Goal: Contribute content: Contribute content

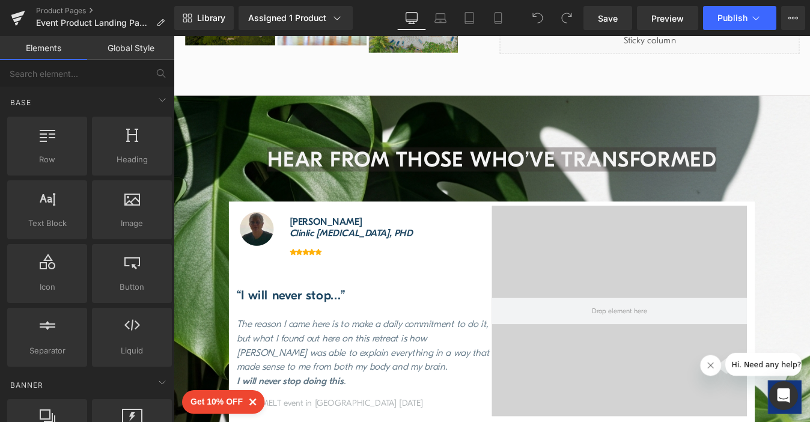
scroll to position [1794, 0]
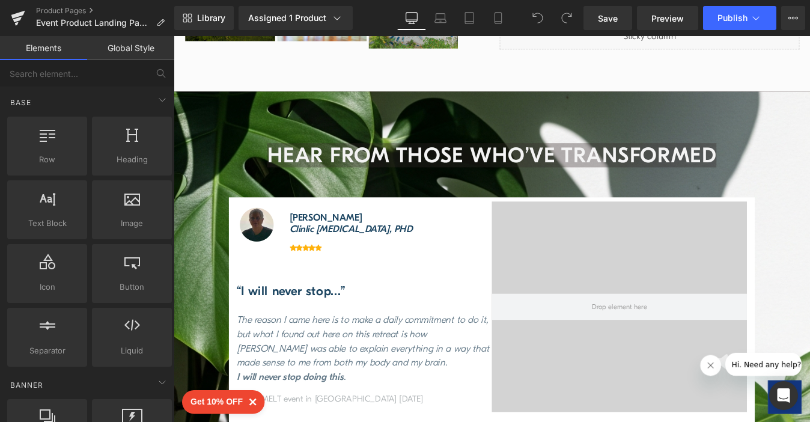
drag, startPoint x: 897, startPoint y: 70, endPoint x: 716, endPoint y: 40, distance: 183.5
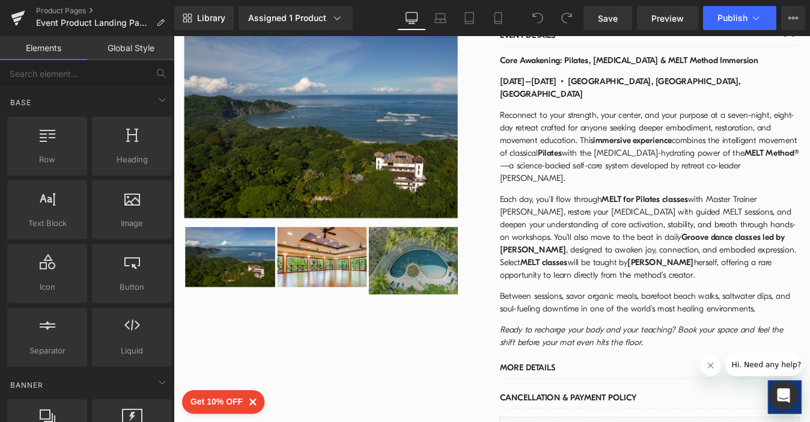
scroll to position [1352, 0]
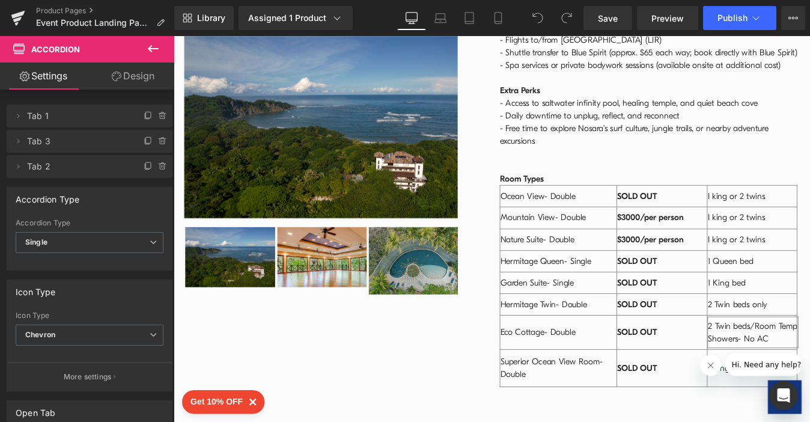
scroll to position [1912, 0]
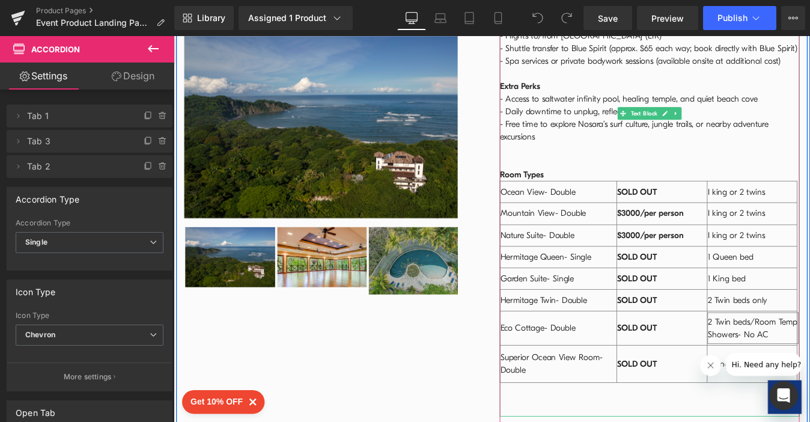
click at [738, 202] on td "SOLD OUT" at bounding box center [732, 214] width 104 height 25
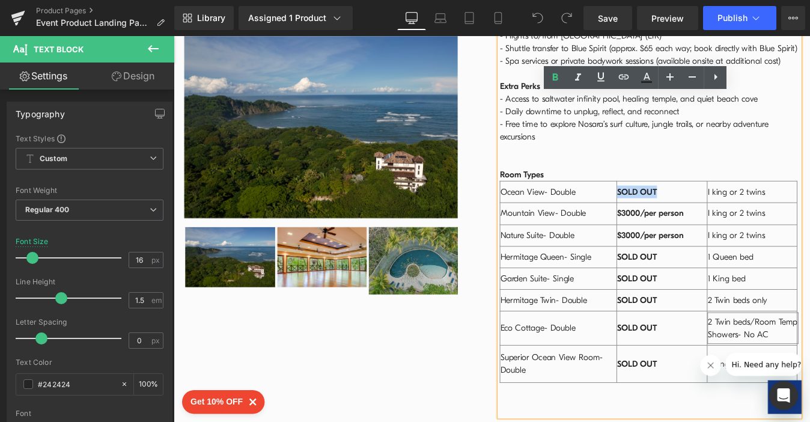
drag, startPoint x: 735, startPoint y: 123, endPoint x: 678, endPoint y: 121, distance: 57.7
click at [680, 202] on td "SOLD OUT" at bounding box center [732, 214] width 104 height 25
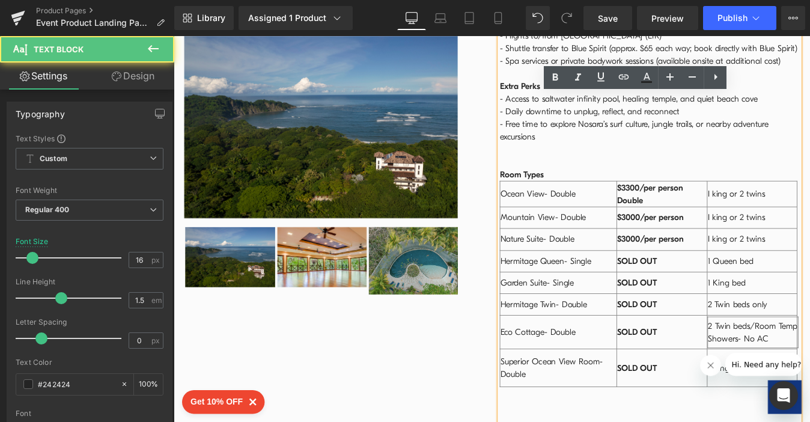
click at [777, 202] on td "$3300/per person Double" at bounding box center [732, 216] width 104 height 29
click at [774, 187] on td "Room Types Ocean View- Double $3300/per person Double I king or 2 twins Mountai…" at bounding box center [717, 312] width 340 height 250
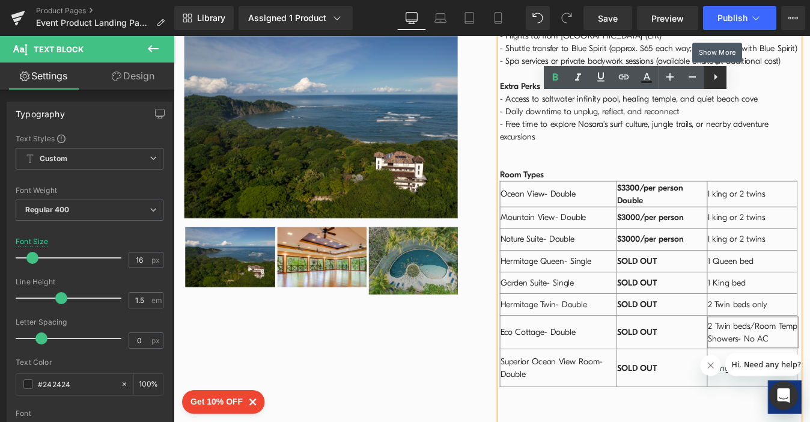
click at [721, 78] on icon at bounding box center [716, 77] width 14 height 14
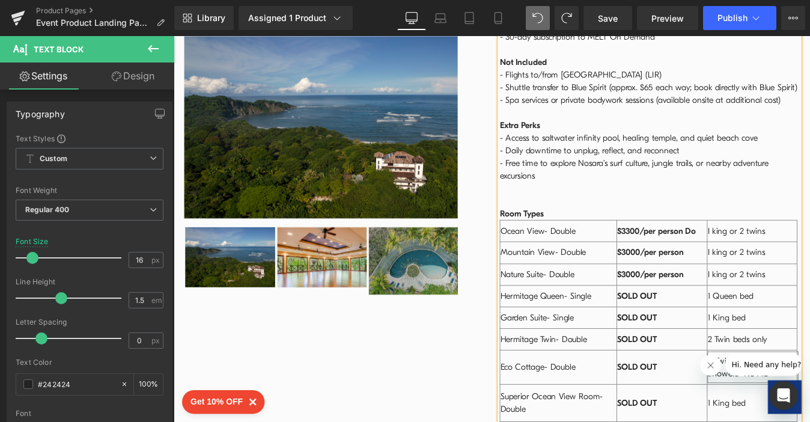
scroll to position [1842, 0]
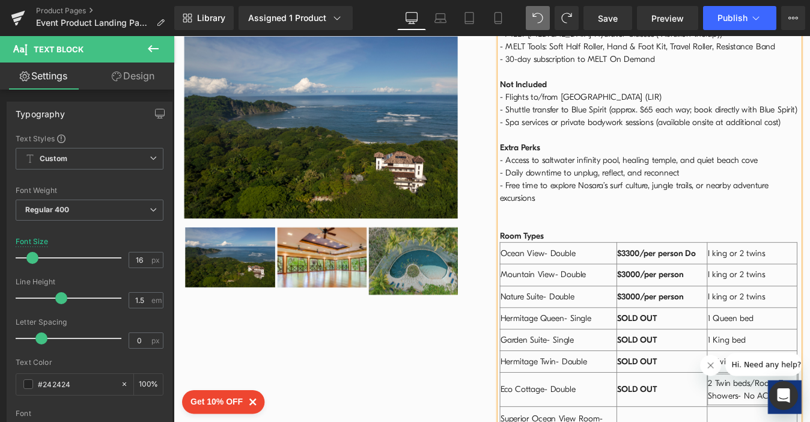
click at [768, 272] on td "$3300/per person Do" at bounding box center [732, 284] width 104 height 25
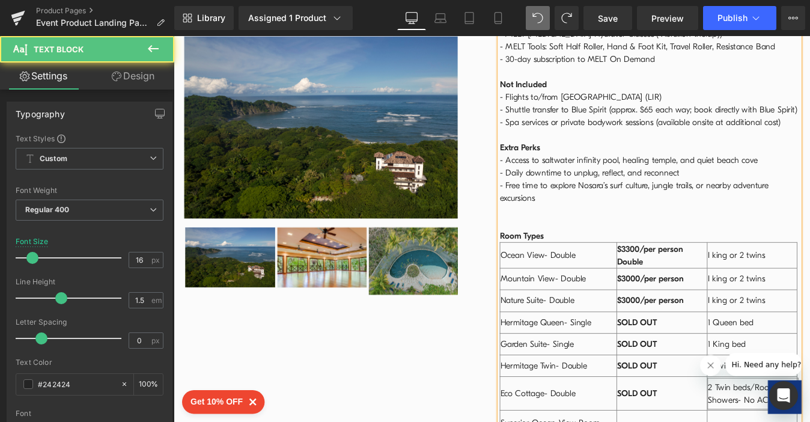
click at [673, 272] on td "Ocean View- Double" at bounding box center [613, 286] width 133 height 29
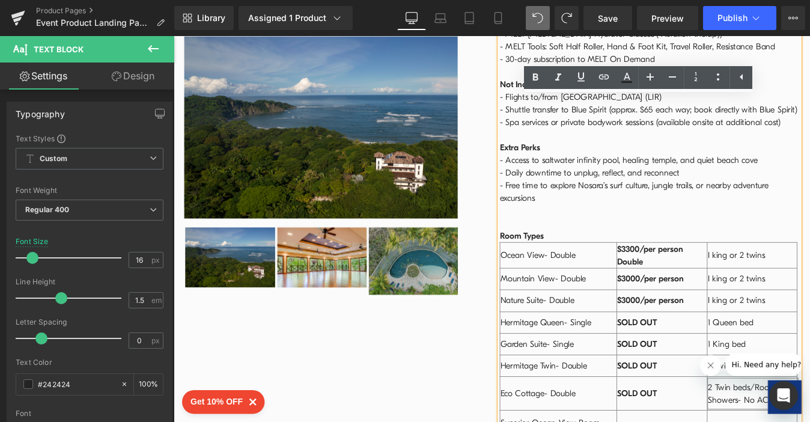
click at [680, 272] on td "$3300/per person Double" at bounding box center [732, 286] width 104 height 29
click at [650, 152] on div "Dates & Times Arrive [DATE][DATE], with check-in beginning at 4 PM. The retreat…" at bounding box center [718, 70] width 343 height 952
click at [681, 274] on strong "$3300/per person Double" at bounding box center [719, 286] width 76 height 25
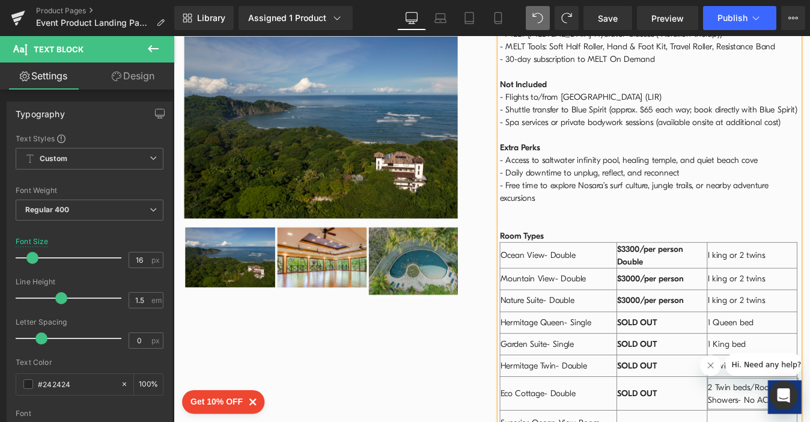
click at [681, 274] on strong "$3300/per person Double" at bounding box center [719, 286] width 76 height 25
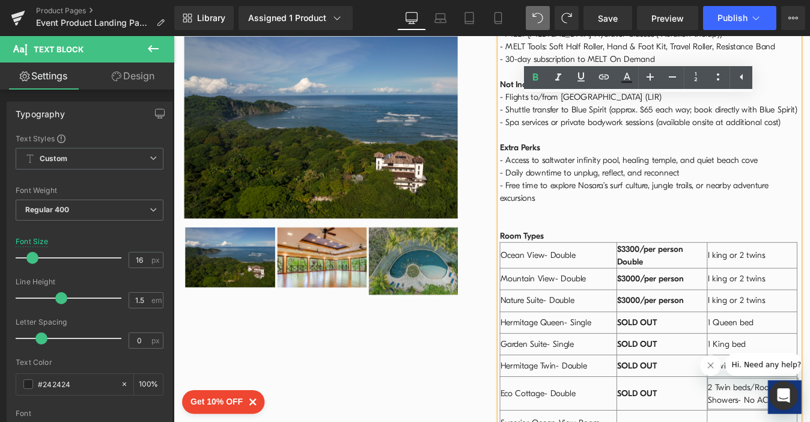
click at [685, 333] on strong "$3000/per person" at bounding box center [719, 338] width 76 height 11
click at [713, 272] on td "$3300/per person Double" at bounding box center [732, 286] width 104 height 29
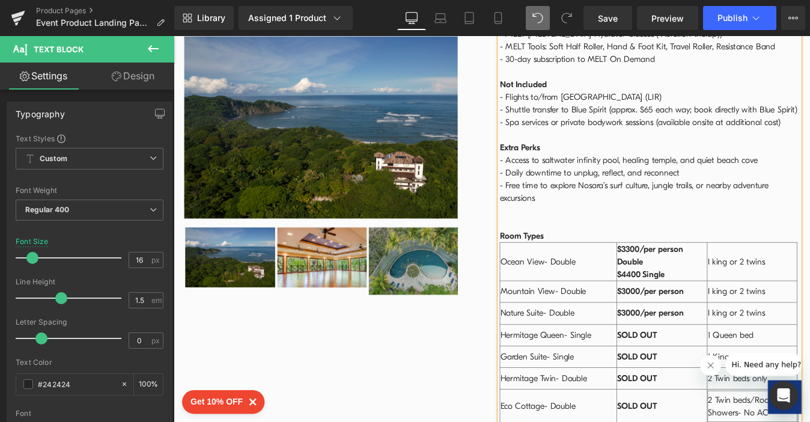
click at [714, 272] on td "$3300/per person Double $4400 Single" at bounding box center [732, 294] width 104 height 44
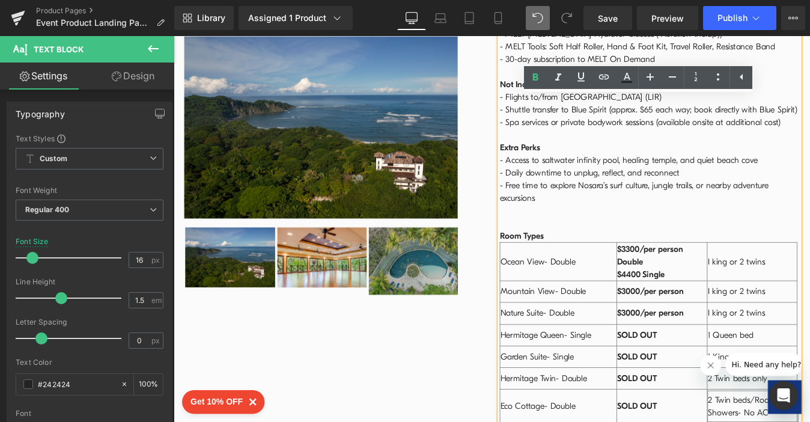
click at [681, 274] on strong "$3300/per person Double $4400 Single" at bounding box center [719, 294] width 76 height 40
click at [741, 76] on icon at bounding box center [741, 77] width 3 height 6
click at [718, 78] on icon at bounding box center [719, 77] width 3 height 6
click at [719, 78] on icon at bounding box center [718, 76] width 2 height 7
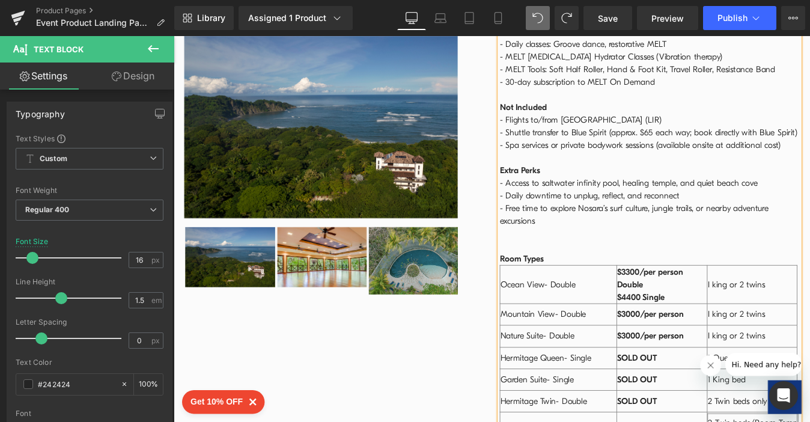
scroll to position [1869, 0]
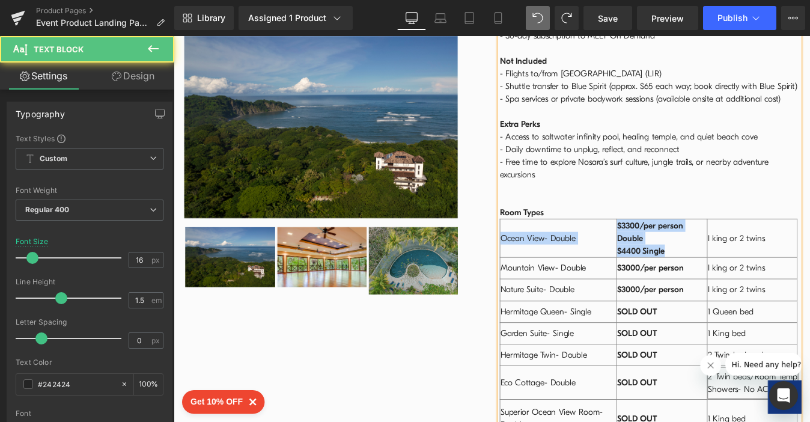
drag, startPoint x: 740, startPoint y: 192, endPoint x: 674, endPoint y: 157, distance: 74.5
click at [674, 245] on tr "Ocean View- Double $3300/per person Double $4400 Single I king or 2 twins" at bounding box center [717, 267] width 340 height 44
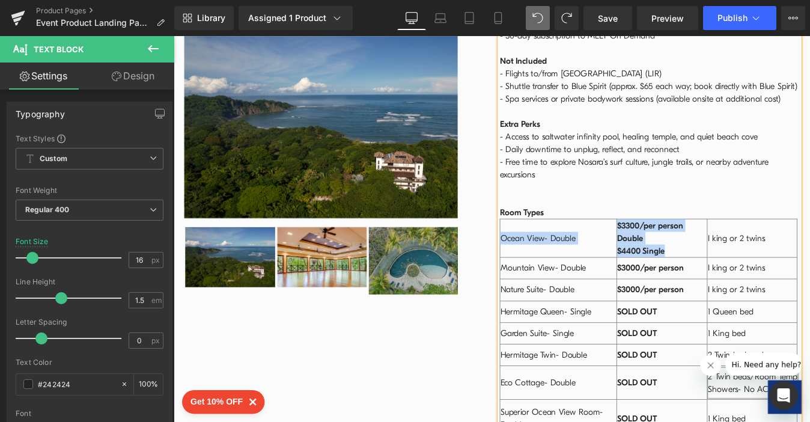
copy tr "Ocean View- Double $3300/per person Double $4400 Single"
click at [638, 245] on td "Ocean View- Double" at bounding box center [613, 267] width 133 height 44
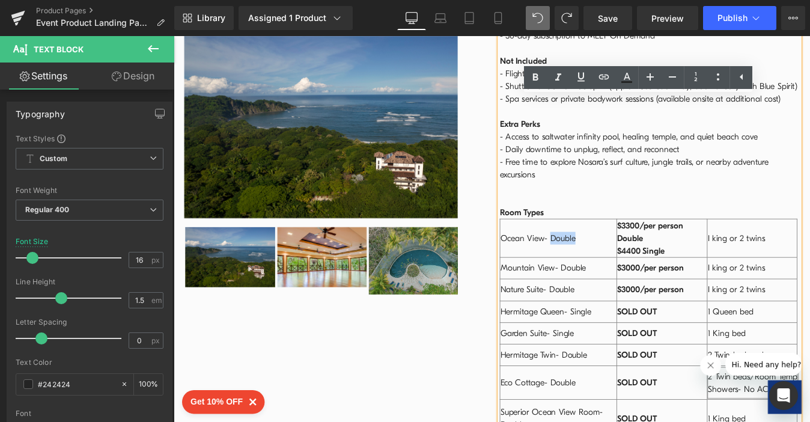
drag, startPoint x: 635, startPoint y: 176, endPoint x: 598, endPoint y: 177, distance: 36.7
click at [598, 245] on td "Ocean View- Double" at bounding box center [613, 267] width 133 height 44
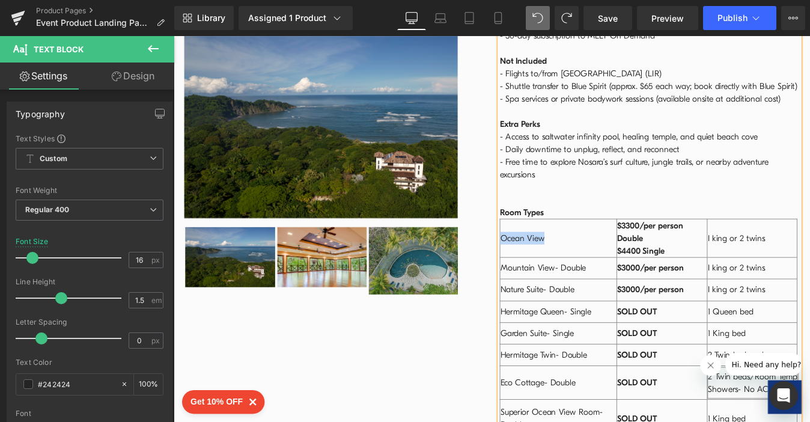
drag, startPoint x: 600, startPoint y: 179, endPoint x: 544, endPoint y: 173, distance: 56.2
click at [547, 245] on td "Ocean View" at bounding box center [613, 267] width 133 height 44
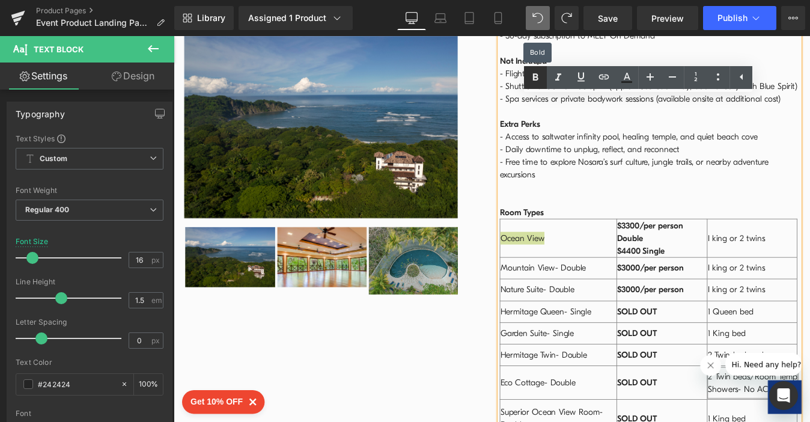
click at [533, 79] on icon at bounding box center [535, 76] width 5 height 7
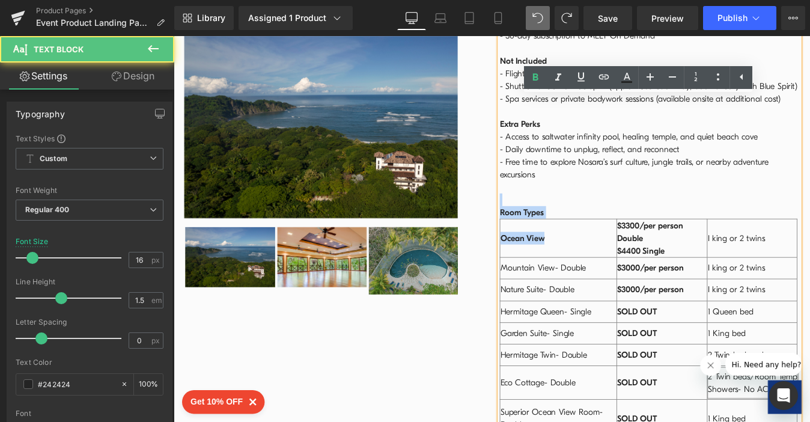
drag, startPoint x: 595, startPoint y: 180, endPoint x: 533, endPoint y: 176, distance: 62.1
click at [626, 245] on td "Ocean View" at bounding box center [613, 267] width 133 height 44
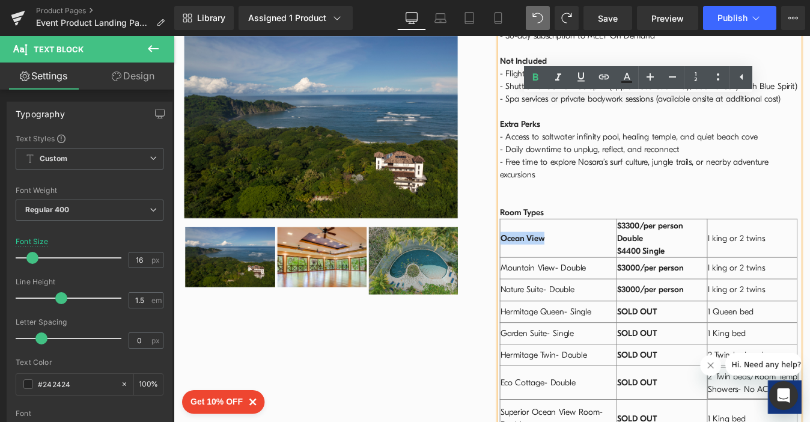
drag, startPoint x: 598, startPoint y: 178, endPoint x: 545, endPoint y: 177, distance: 52.3
click at [547, 245] on td "Ocean View" at bounding box center [613, 267] width 133 height 44
click at [653, 80] on icon at bounding box center [650, 77] width 14 height 14
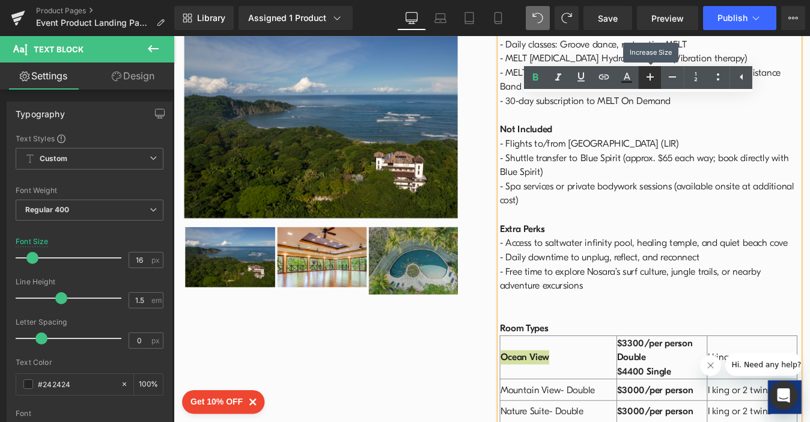
scroll to position [2018, 0]
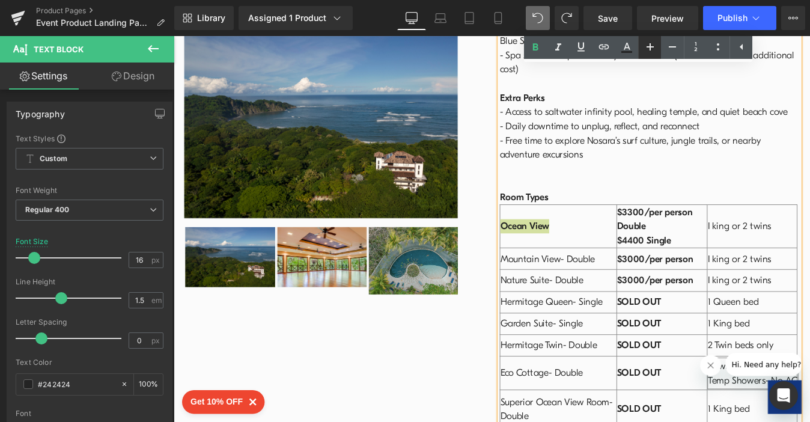
click at [652, 47] on icon at bounding box center [650, 46] width 7 height 7
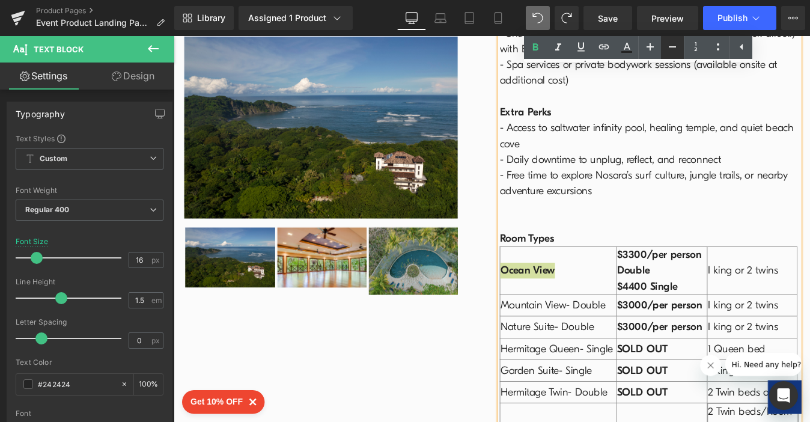
click at [672, 47] on icon at bounding box center [672, 46] width 7 height 1
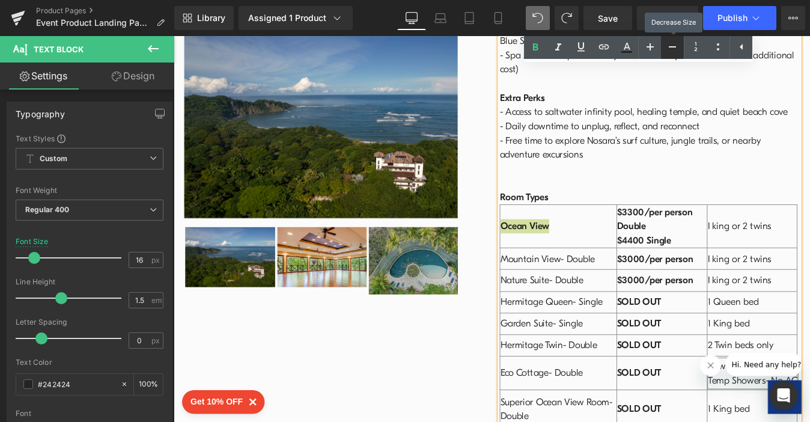
click at [672, 47] on icon at bounding box center [672, 46] width 7 height 1
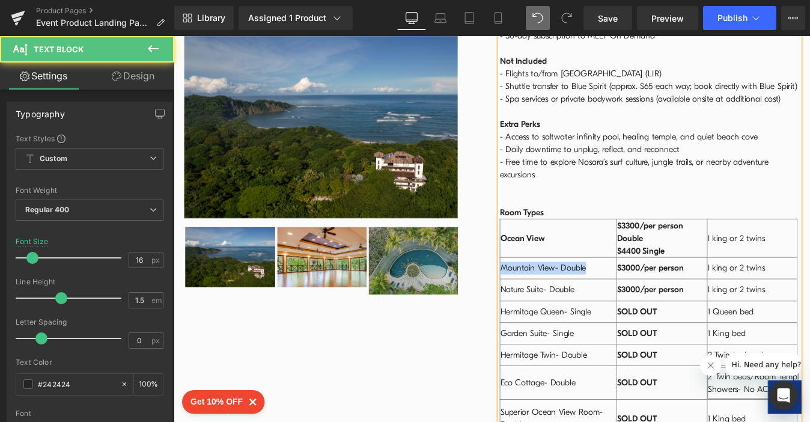
drag, startPoint x: 657, startPoint y: 211, endPoint x: 542, endPoint y: 214, distance: 114.9
click at [547, 289] on td "Mountain View- Double" at bounding box center [613, 301] width 133 height 25
click at [609, 289] on td "Mountain View- Double" at bounding box center [613, 301] width 133 height 25
click at [660, 137] on div "Dates & Times Arrive [DATE][DATE], with check-in beginning at 4 PM. The retreat…" at bounding box center [718, 50] width 343 height 966
click at [565, 245] on td "Ocean View" at bounding box center [613, 267] width 133 height 44
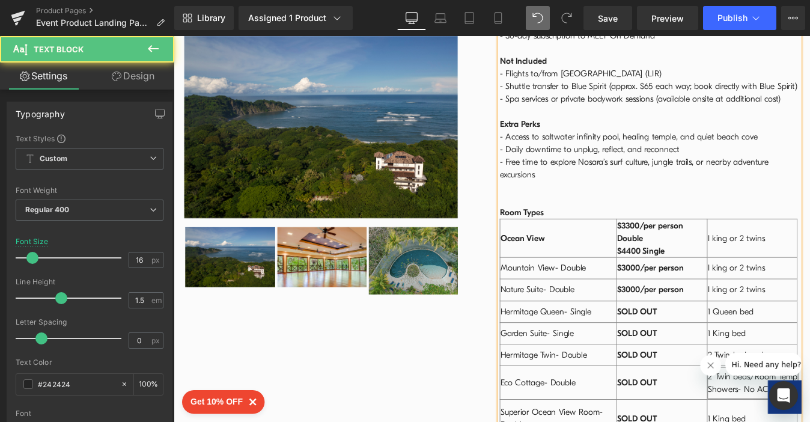
click at [565, 262] on strong "Ocean View" at bounding box center [572, 267] width 51 height 11
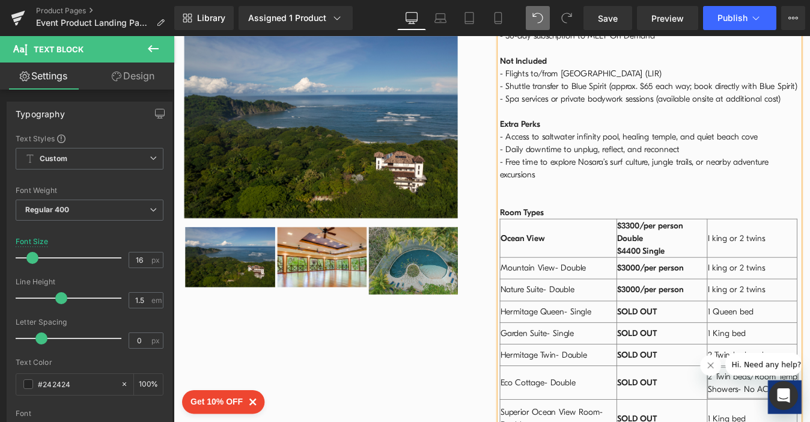
click at [569, 245] on td "Ocean View" at bounding box center [613, 267] width 133 height 44
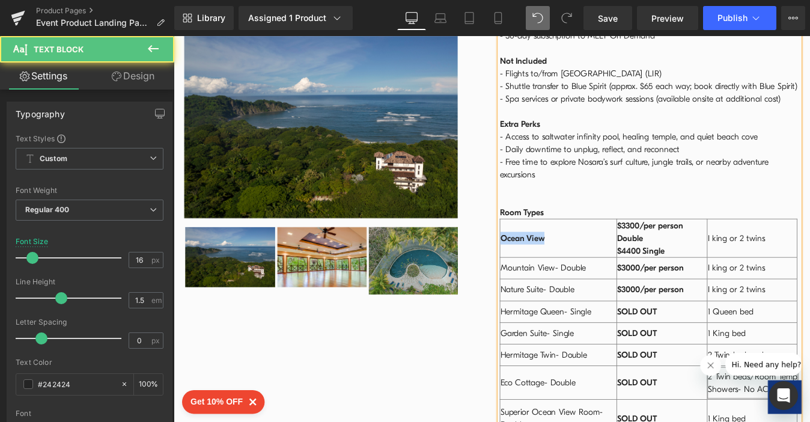
drag, startPoint x: 590, startPoint y: 177, endPoint x: 548, endPoint y: 176, distance: 41.5
click at [548, 262] on strong "Ocean View" at bounding box center [572, 267] width 51 height 11
drag, startPoint x: 642, startPoint y: 215, endPoint x: 543, endPoint y: 207, distance: 99.5
click at [547, 289] on td "Mountain View- Double" at bounding box center [613, 301] width 133 height 25
click at [560, 289] on td "Mountain View- Double" at bounding box center [613, 301] width 133 height 25
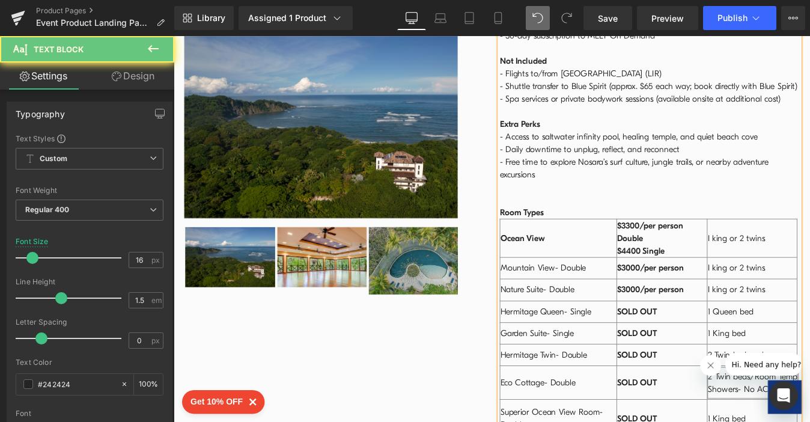
click at [560, 289] on td "Mountain View- Double" at bounding box center [613, 301] width 133 height 25
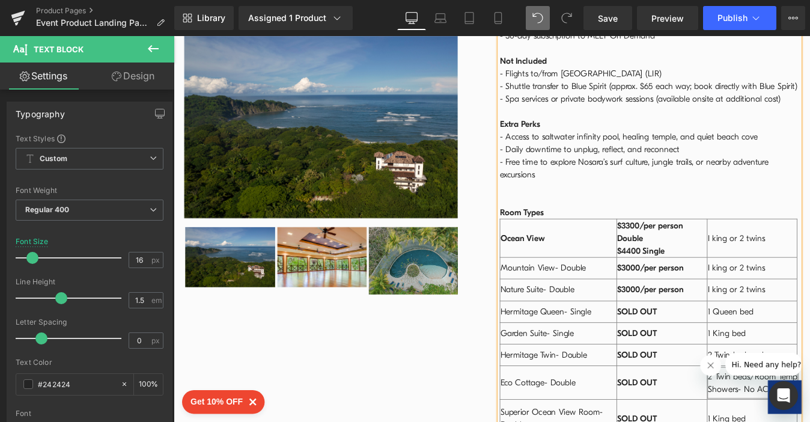
click at [645, 289] on td "Mountain View- Double" at bounding box center [613, 301] width 133 height 25
click at [667, 245] on td "Ocean View" at bounding box center [613, 267] width 133 height 44
click at [685, 245] on td "$3300/per person Double $4400 Single" at bounding box center [732, 267] width 104 height 44
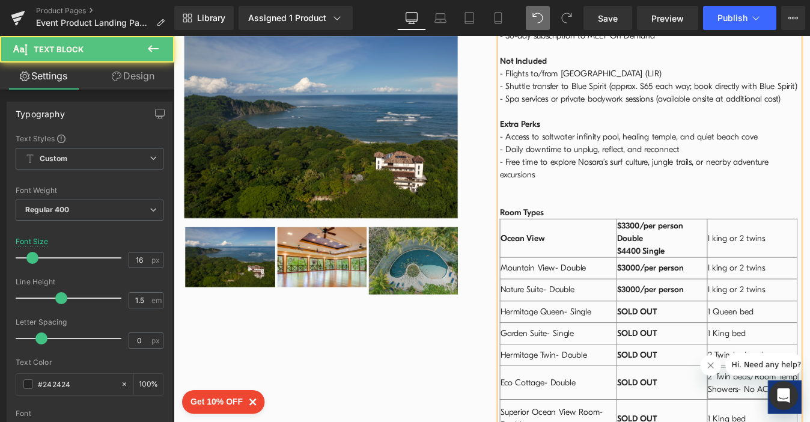
click at [632, 138] on div "Dates & Times Arrive [DATE][DATE], with check-in beginning at 4 PM. The retreat…" at bounding box center [718, 50] width 343 height 966
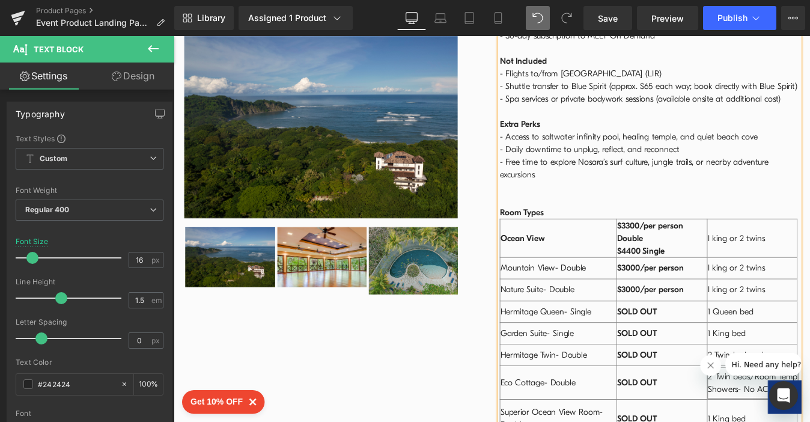
click at [562, 232] on strong "Room Types" at bounding box center [572, 237] width 51 height 11
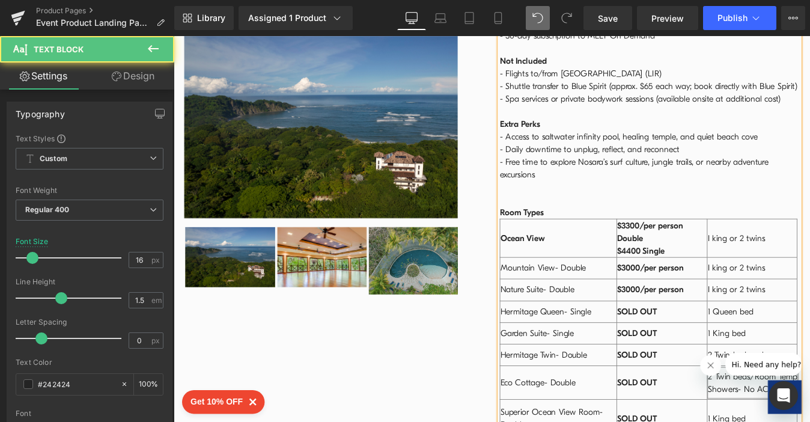
click at [547, 130] on div "Dates & Times Arrive [DATE][DATE], with check-in beginning at 4 PM. The retreat…" at bounding box center [718, 50] width 343 height 966
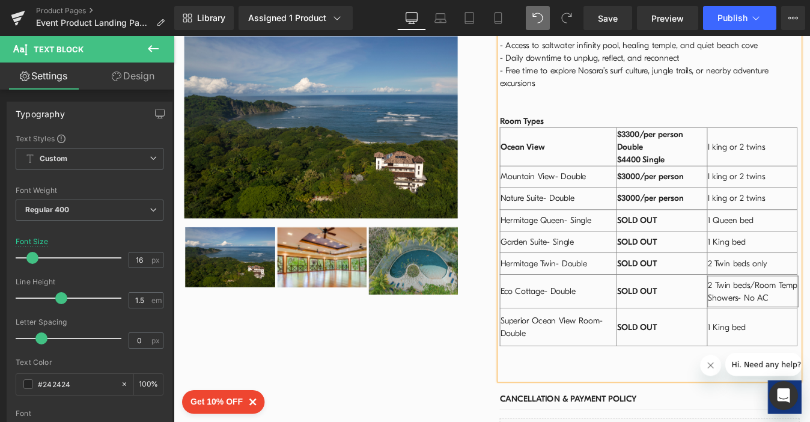
scroll to position [1912, 0]
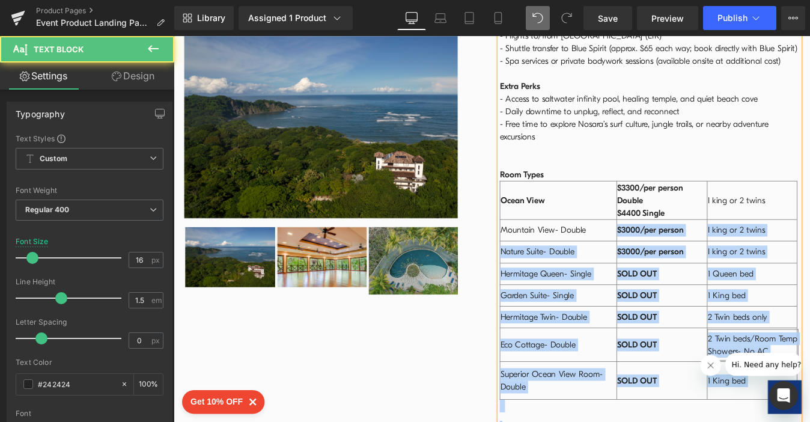
drag, startPoint x: 645, startPoint y: 168, endPoint x: 541, endPoint y: 169, distance: 103.4
click at [547, 169] on div "Dates & Times Arrive [DATE][DATE], with check-in beginning at 4 PM. The retreat…" at bounding box center [718, 6] width 343 height 966
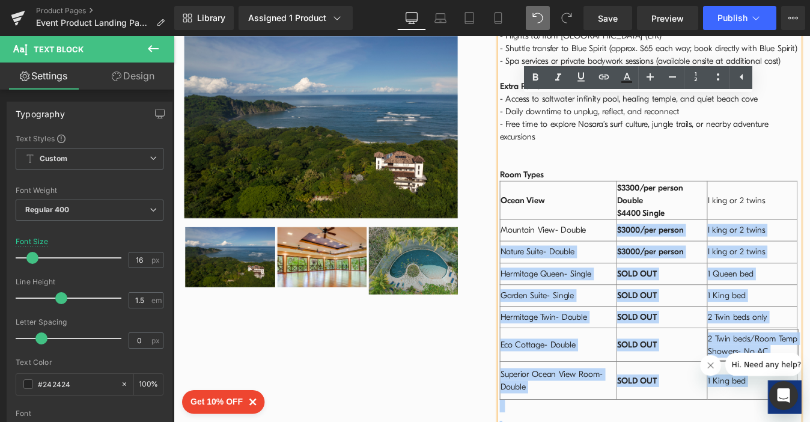
click at [547, 169] on div "Dates & Times Arrive [DATE][DATE], with check-in beginning at 4 PM. The retreat…" at bounding box center [718, 6] width 343 height 966
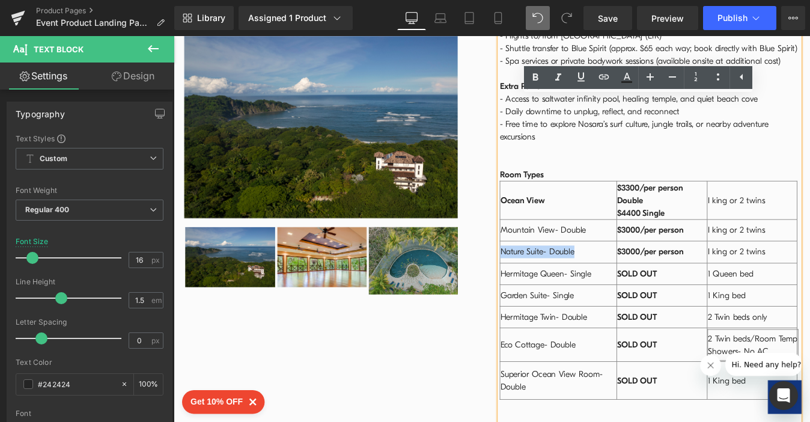
drag, startPoint x: 636, startPoint y: 191, endPoint x: 545, endPoint y: 191, distance: 91.4
click at [547, 271] on td "Nature Suite- Double" at bounding box center [613, 283] width 133 height 25
drag, startPoint x: 649, startPoint y: 222, endPoint x: 542, endPoint y: 214, distance: 107.3
click at [547, 295] on td "Hermitage Queen- Single" at bounding box center [613, 307] width 133 height 25
click at [536, 78] on icon at bounding box center [535, 76] width 5 height 7
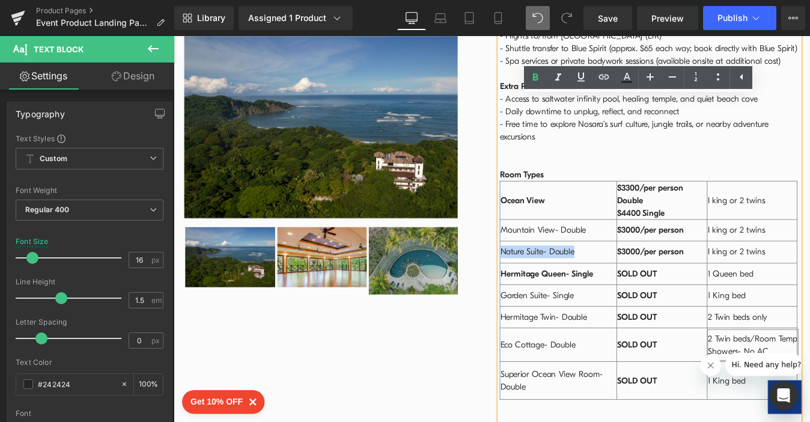
drag, startPoint x: 631, startPoint y: 191, endPoint x: 545, endPoint y: 192, distance: 85.4
click at [547, 271] on td "Nature Suite- Double" at bounding box center [613, 283] width 133 height 25
click at [537, 82] on icon at bounding box center [535, 77] width 14 height 14
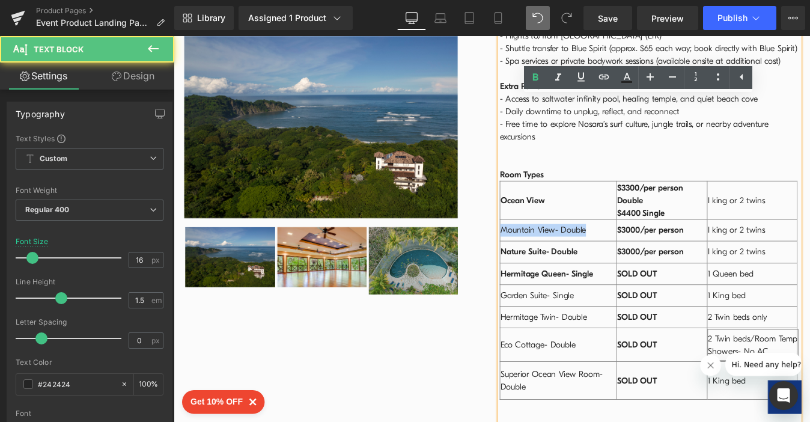
drag, startPoint x: 640, startPoint y: 170, endPoint x: 547, endPoint y: 159, distance: 93.9
click at [547, 246] on td "Mountain View- Double" at bounding box center [613, 258] width 133 height 25
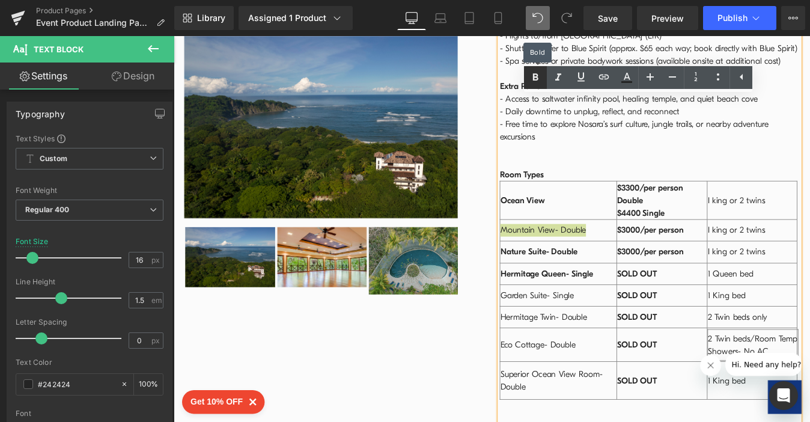
click at [533, 78] on icon at bounding box center [535, 77] width 14 height 14
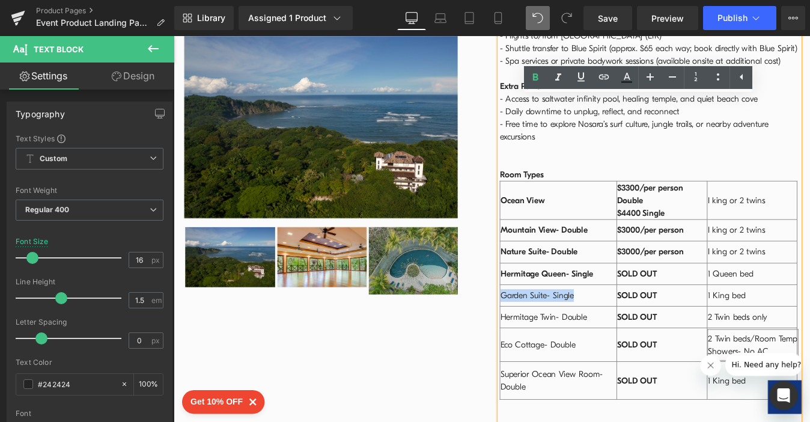
drag, startPoint x: 628, startPoint y: 242, endPoint x: 545, endPoint y: 242, distance: 82.4
click at [547, 320] on td "Garden Suite- Single" at bounding box center [613, 332] width 133 height 25
click at [530, 82] on icon at bounding box center [535, 77] width 14 height 14
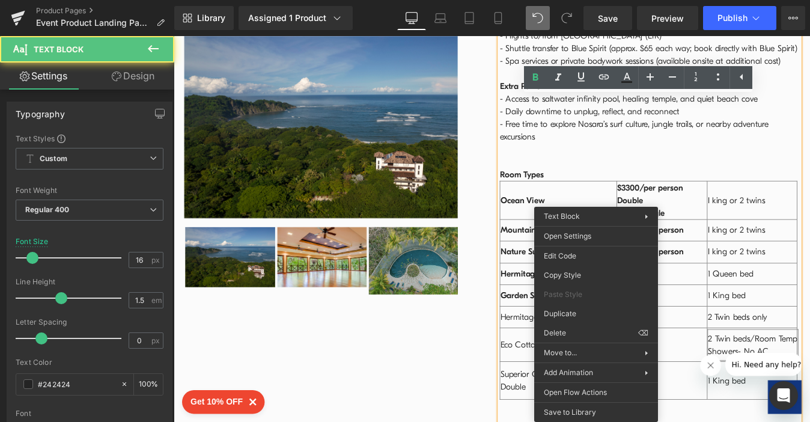
drag, startPoint x: 648, startPoint y: 266, endPoint x: 561, endPoint y: 270, distance: 86.7
click at [561, 345] on td "Hermitage Twin- Double" at bounding box center [613, 357] width 133 height 25
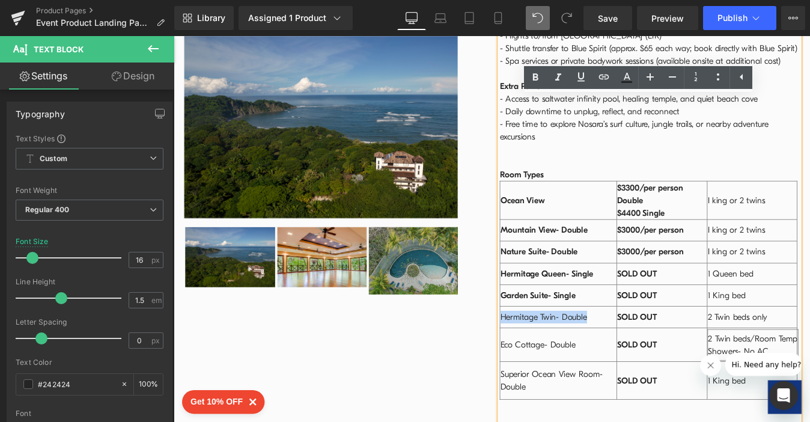
drag, startPoint x: 650, startPoint y: 268, endPoint x: 544, endPoint y: 271, distance: 105.9
click at [547, 345] on td "Hermitage Twin- Double" at bounding box center [613, 357] width 133 height 25
click at [536, 82] on icon at bounding box center [535, 77] width 14 height 14
drag, startPoint x: 638, startPoint y: 302, endPoint x: 543, endPoint y: 302, distance: 95.0
click at [547, 369] on td "Eco Cottage- Double" at bounding box center [613, 388] width 133 height 38
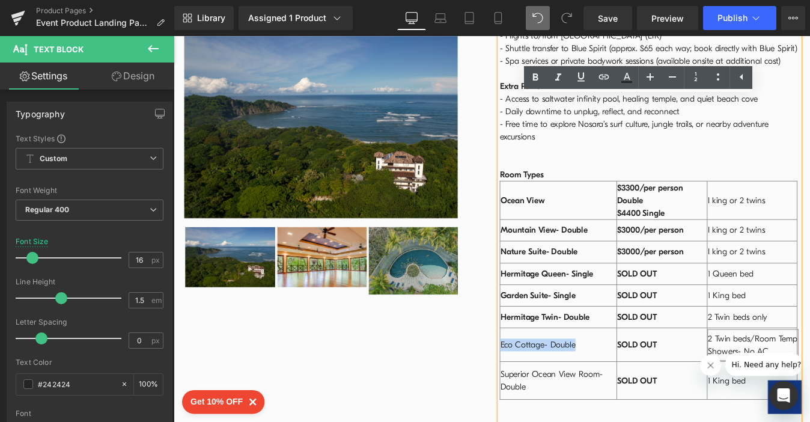
drag, startPoint x: 639, startPoint y: 296, endPoint x: 542, endPoint y: 296, distance: 96.8
click at [547, 369] on td "Eco Cottage- Double" at bounding box center [613, 388] width 133 height 38
click at [538, 78] on icon at bounding box center [535, 76] width 5 height 7
drag, startPoint x: 580, startPoint y: 348, endPoint x: 544, endPoint y: 330, distance: 40.1
click at [547, 408] on td "Superior Ocean View Room- Double" at bounding box center [613, 429] width 133 height 43
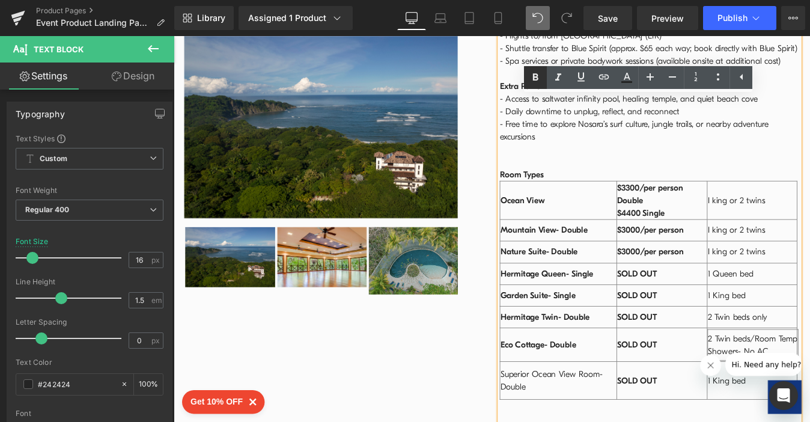
click at [536, 79] on icon at bounding box center [535, 77] width 14 height 14
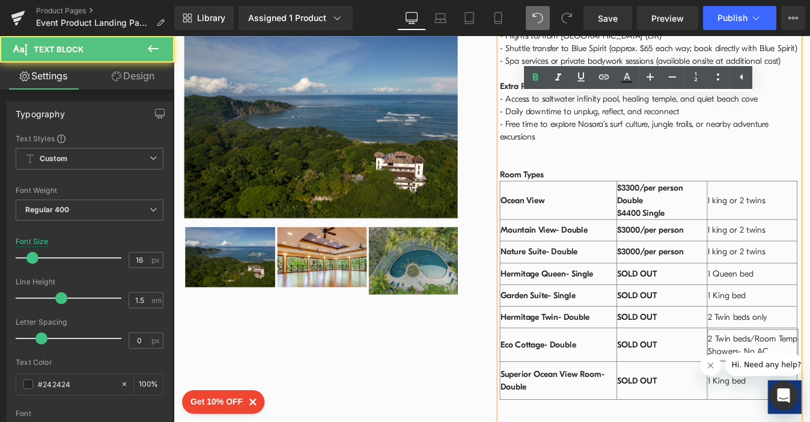
click at [762, 246] on td "$3000/per person" at bounding box center [732, 258] width 104 height 25
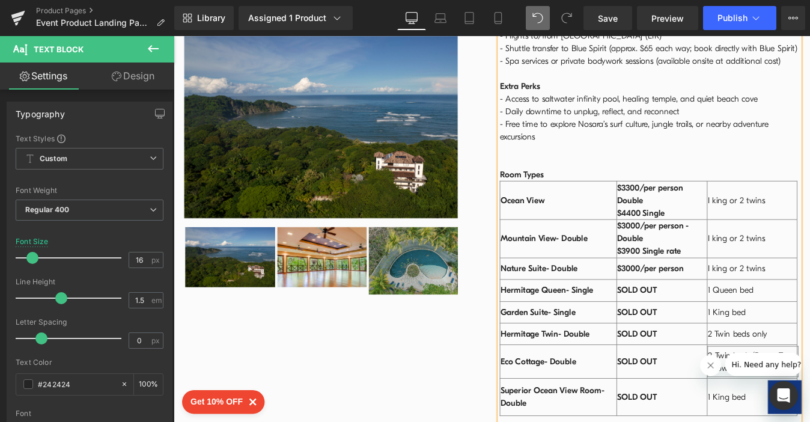
click at [745, 202] on td "$3300/per person Double $4400 Single" at bounding box center [732, 224] width 104 height 44
click at [726, 202] on td "$3300/per person Double $4400 Single rate" at bounding box center [732, 224] width 104 height 44
click at [715, 246] on td "$3000/per person -Double $3900 Single rate" at bounding box center [732, 268] width 104 height 44
drag, startPoint x: 762, startPoint y: 191, endPoint x: 676, endPoint y: 165, distance: 89.6
click at [680, 246] on td "$3000/per person -Double rate $3900 Single rate" at bounding box center [732, 268] width 104 height 44
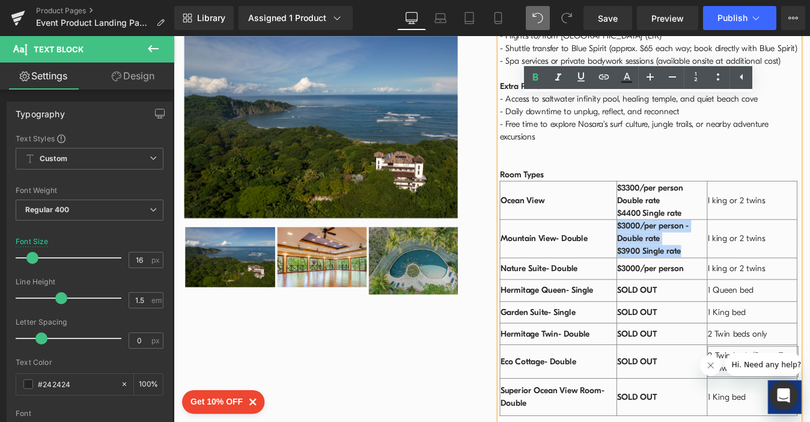
copy b "$3000/per person -Double rate $3900 Single rate"
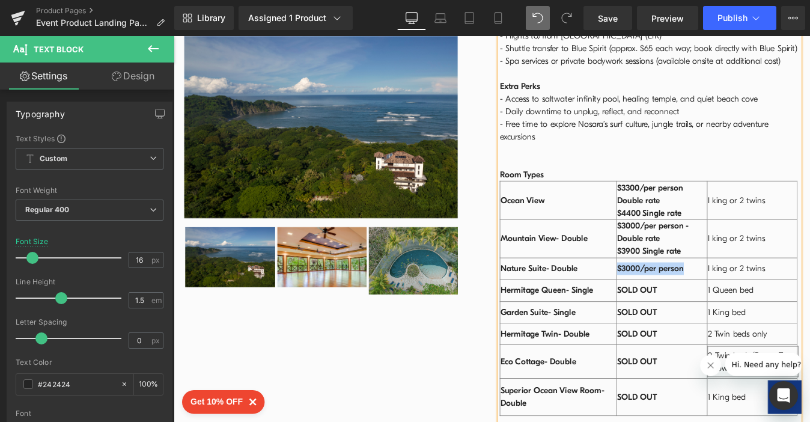
drag, startPoint x: 756, startPoint y: 213, endPoint x: 676, endPoint y: 210, distance: 80.6
click at [680, 290] on td "$3000/per person" at bounding box center [732, 302] width 104 height 25
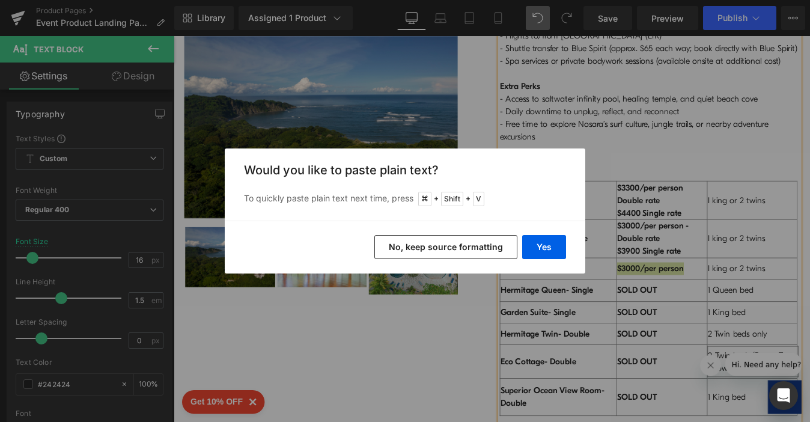
click at [437, 248] on button "No, keep source formatting" at bounding box center [446, 247] width 143 height 24
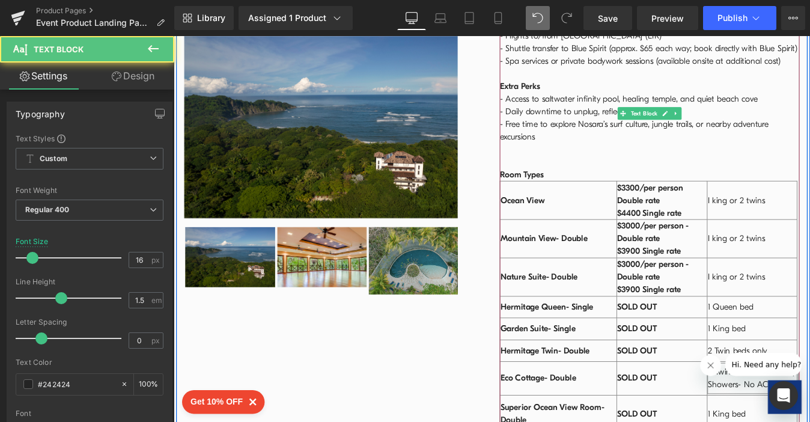
click at [681, 204] on strong "$3300/per person Double rate $4400 Single rate" at bounding box center [719, 224] width 76 height 40
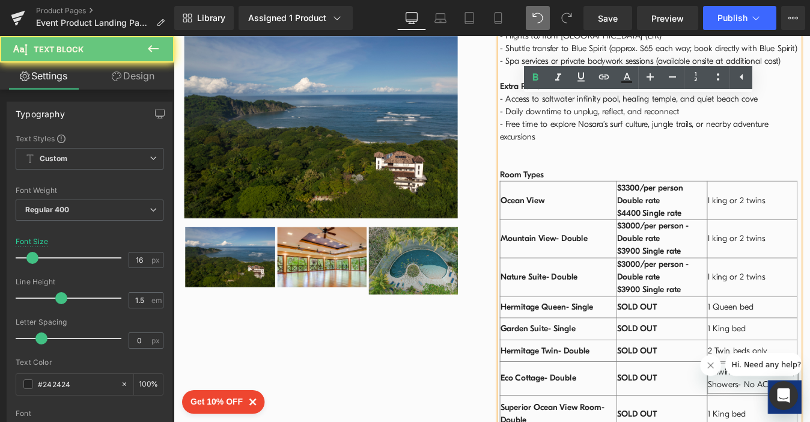
click at [681, 204] on strong "$3300/per person Double rate $4400 Single rate" at bounding box center [719, 224] width 76 height 40
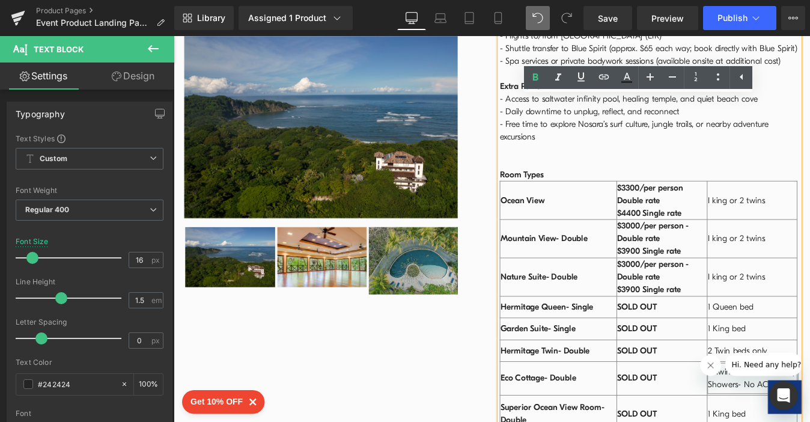
click at [669, 202] on td "Ocean View" at bounding box center [613, 224] width 133 height 44
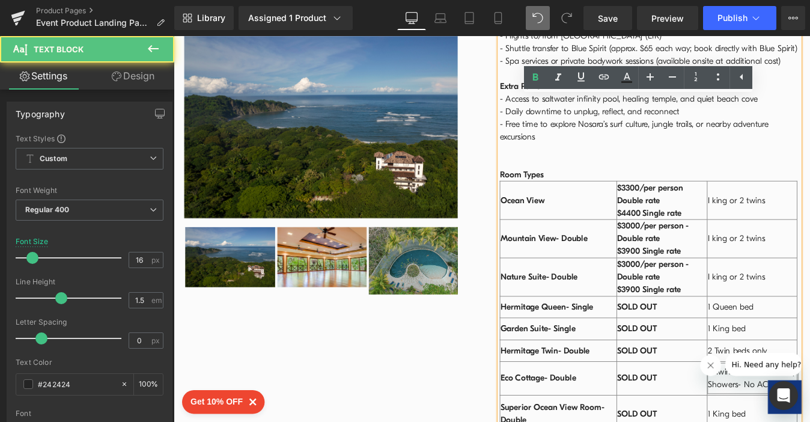
click at [639, 202] on td "Ocean View" at bounding box center [613, 224] width 133 height 44
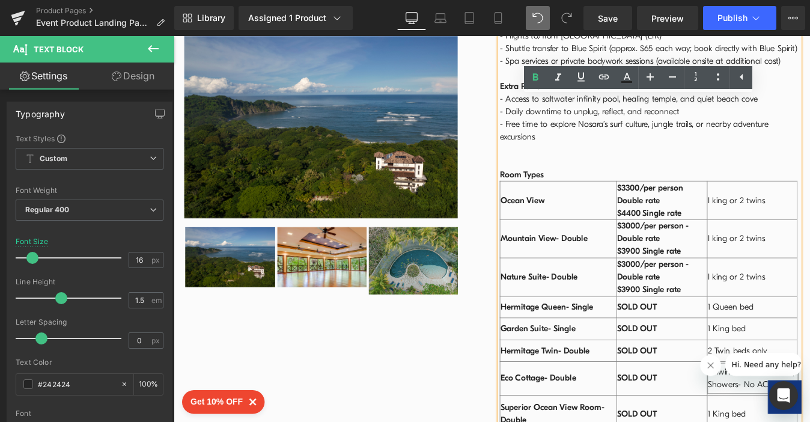
click at [639, 202] on td "Ocean View" at bounding box center [613, 224] width 133 height 44
click at [633, 202] on td "Ocean View" at bounding box center [613, 224] width 133 height 44
click at [744, 80] on icon at bounding box center [742, 77] width 14 height 14
click at [722, 79] on icon at bounding box center [719, 77] width 14 height 14
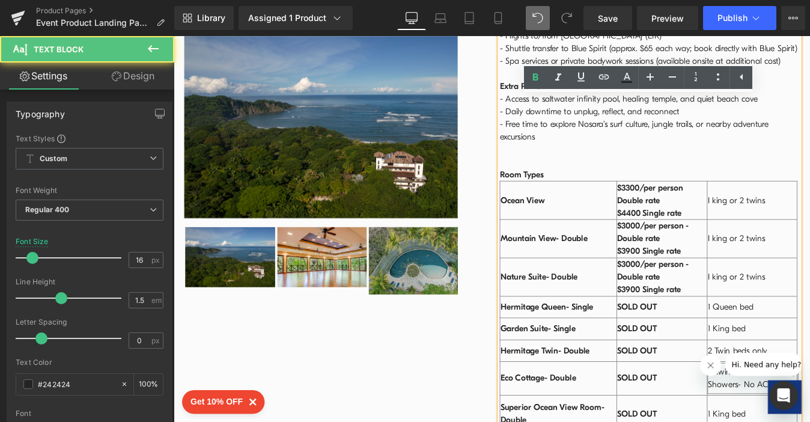
click at [672, 290] on td "Nature Suite- Double" at bounding box center [613, 312] width 133 height 44
click at [674, 290] on td "Nature Suite- Double" at bounding box center [613, 312] width 133 height 44
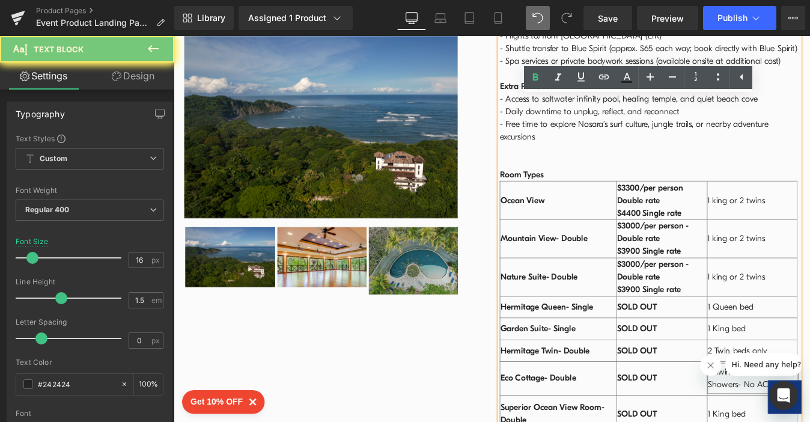
click at [674, 290] on td "Nature Suite- Double" at bounding box center [613, 312] width 133 height 44
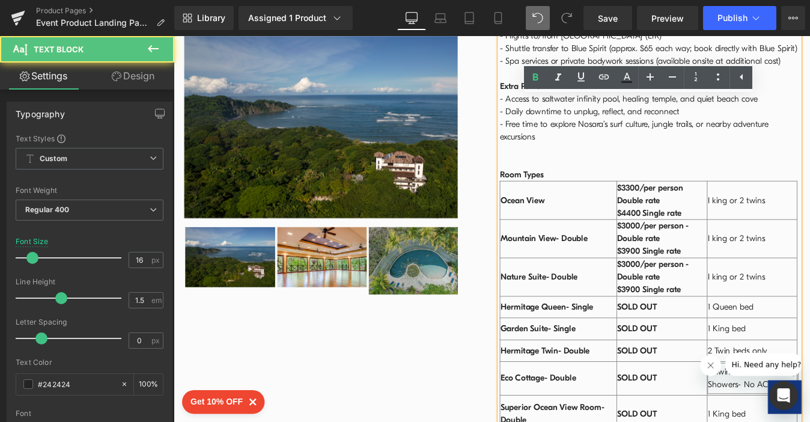
click at [674, 290] on td "Nature Suite- Double" at bounding box center [613, 312] width 133 height 44
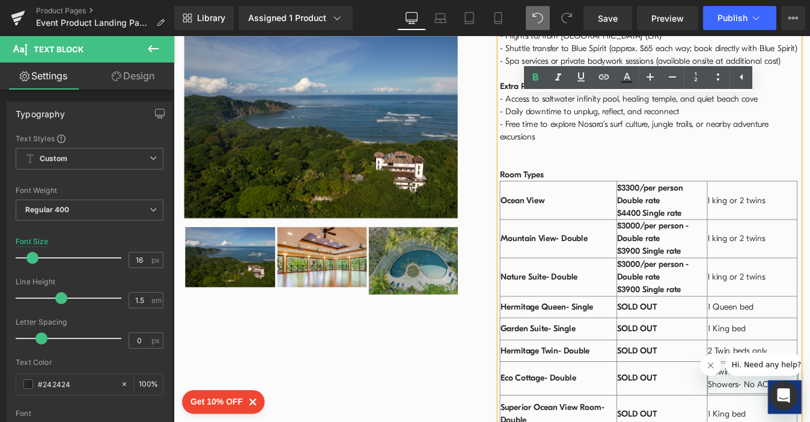
click at [680, 202] on td "$3300/per person Double rate $4400 Single rate" at bounding box center [732, 224] width 104 height 44
click at [631, 202] on td "Ocean View" at bounding box center [613, 224] width 133 height 44
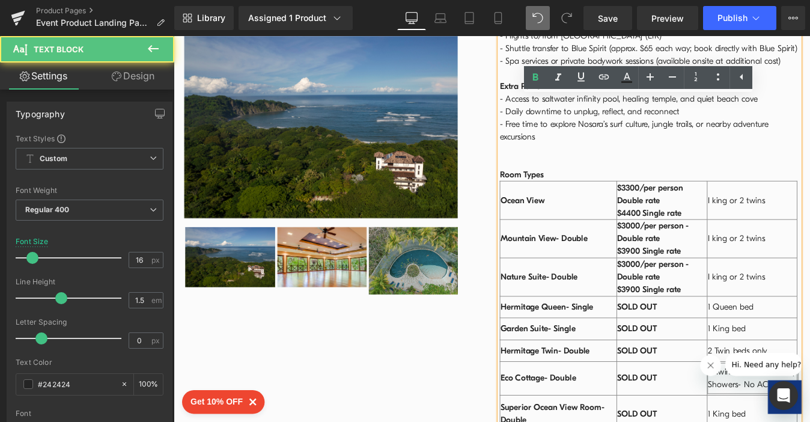
click at [634, 202] on td "Ocean View" at bounding box center [613, 224] width 133 height 44
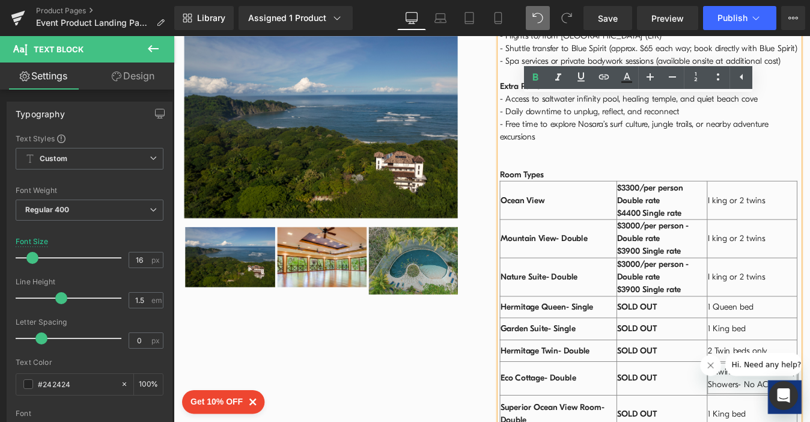
drag, startPoint x: 668, startPoint y: 130, endPoint x: 636, endPoint y: 131, distance: 31.9
click at [636, 202] on td "Ocean View" at bounding box center [613, 224] width 133 height 44
click at [524, 142] on div "Sale Off (P) Image ‹ ›" at bounding box center [357, 184] width 361 height 296
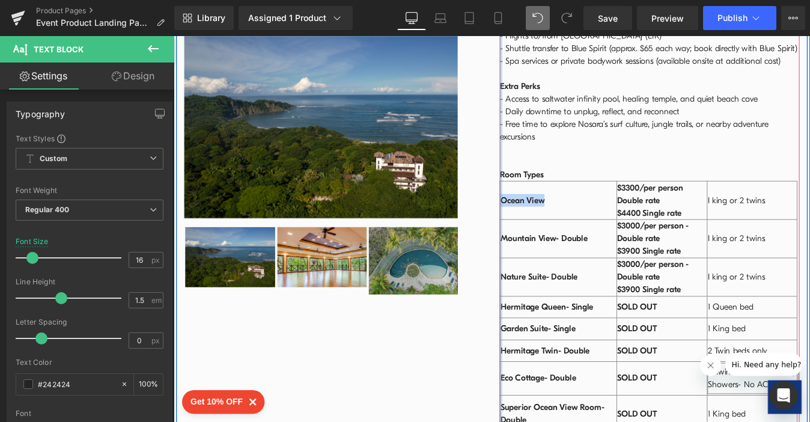
drag, startPoint x: 620, startPoint y: 130, endPoint x: 545, endPoint y: 132, distance: 75.2
click at [547, 202] on td "Ocean View" at bounding box center [613, 224] width 133 height 44
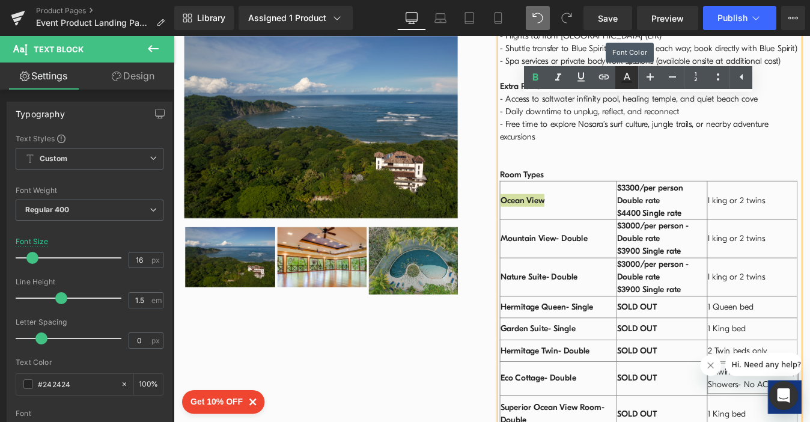
click at [627, 75] on icon at bounding box center [627, 77] width 14 height 14
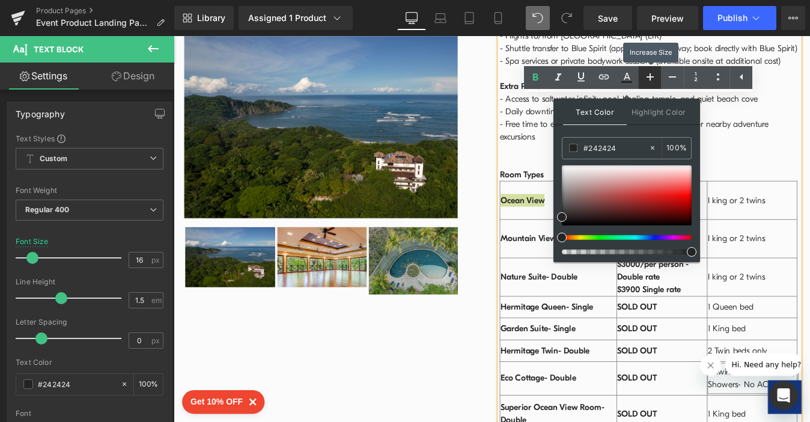
click at [649, 75] on icon at bounding box center [650, 77] width 14 height 14
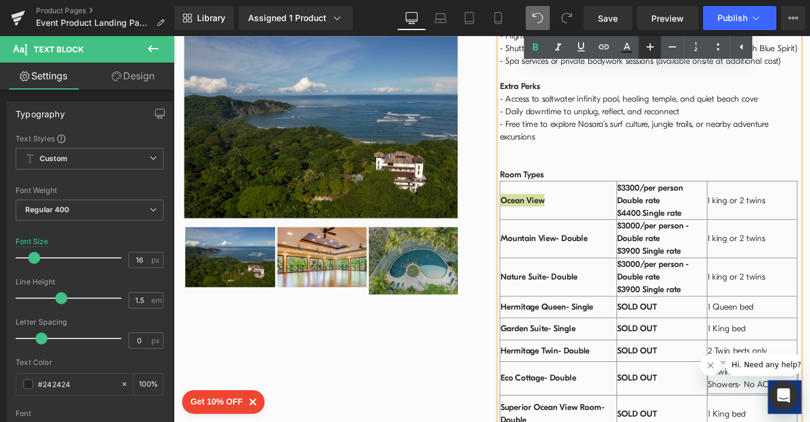
scroll to position [2065, 0]
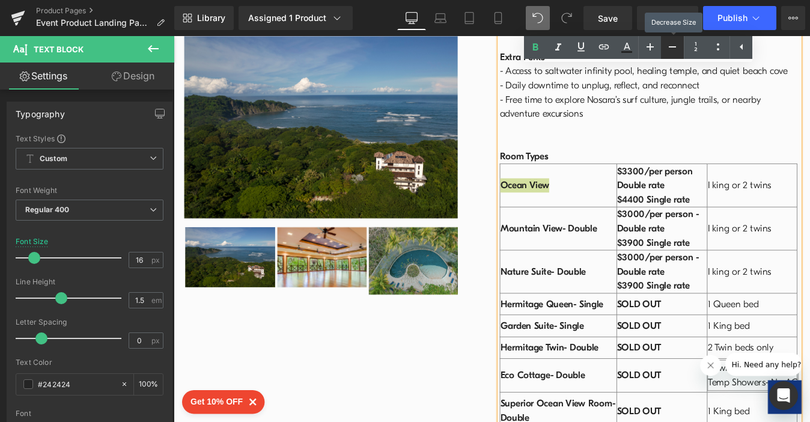
click at [669, 51] on icon at bounding box center [673, 47] width 14 height 14
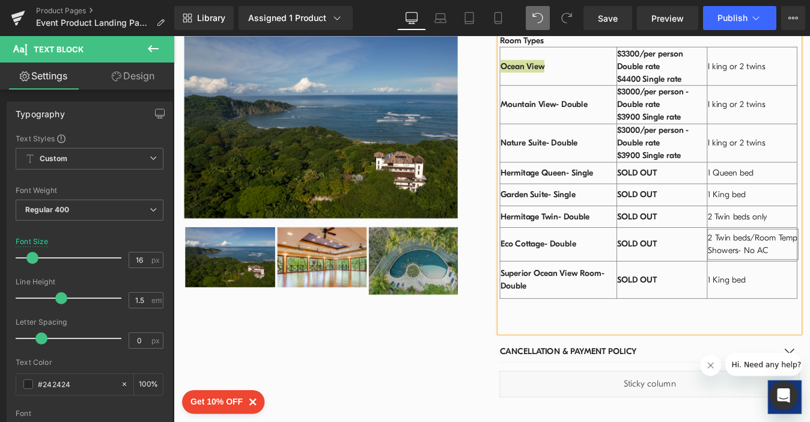
scroll to position [1912, 0]
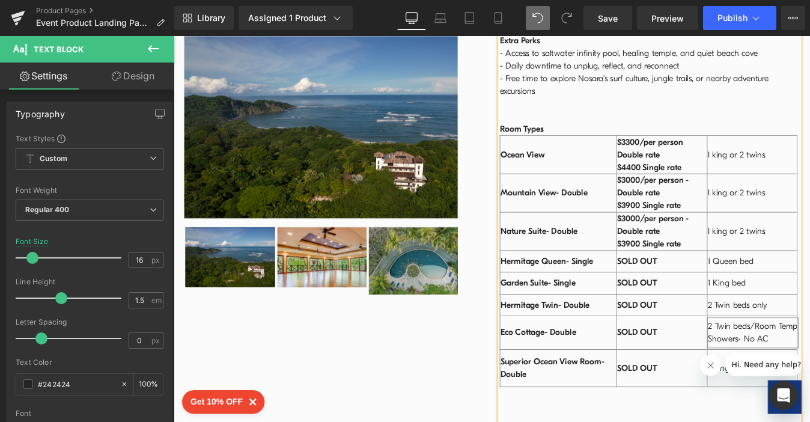
scroll to position [1880, 0]
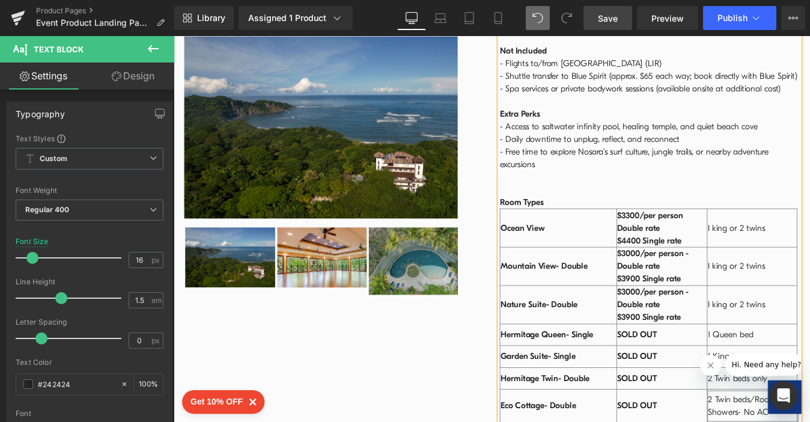
click at [611, 21] on span "Save" at bounding box center [608, 18] width 20 height 13
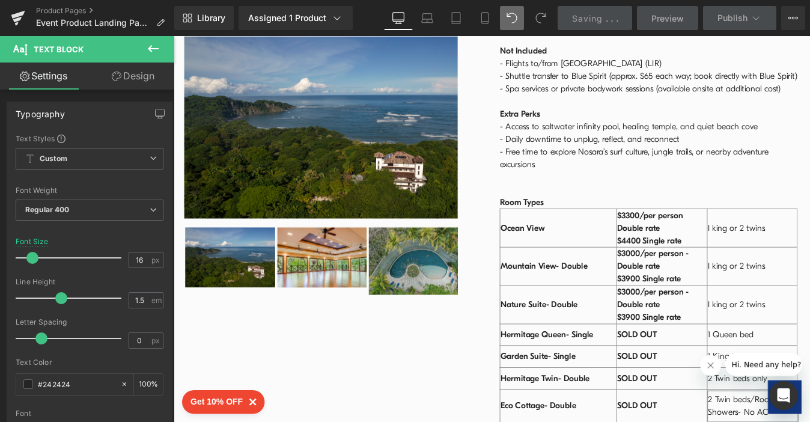
click at [658, 23] on span "Preview" at bounding box center [668, 18] width 32 height 13
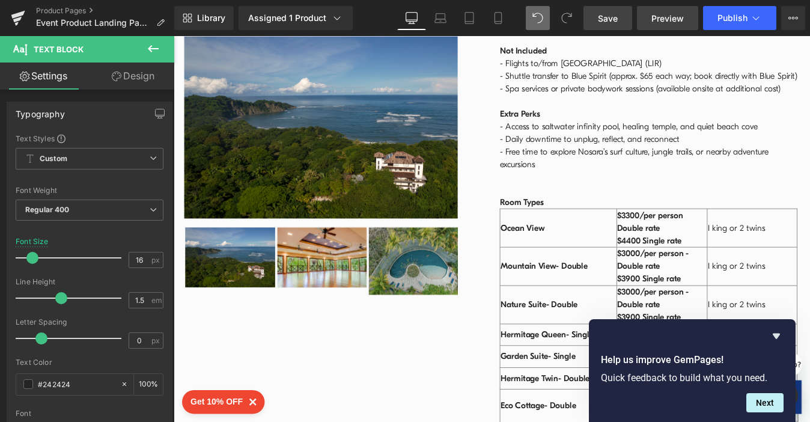
click at [676, 16] on span "Preview" at bounding box center [668, 18] width 32 height 13
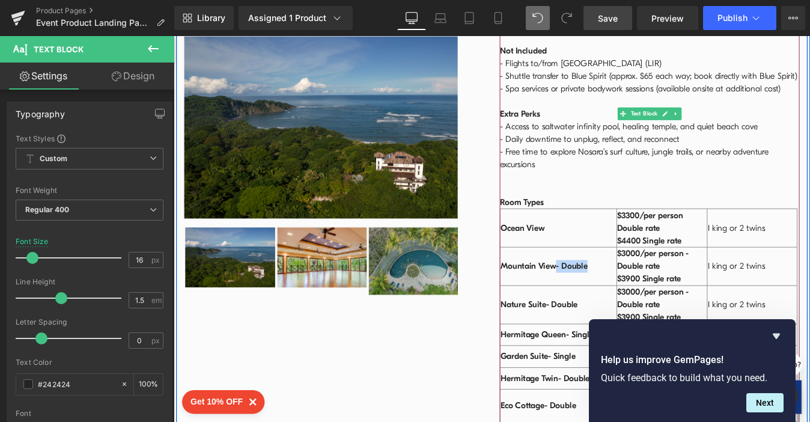
drag, startPoint x: 645, startPoint y: 213, endPoint x: 607, endPoint y: 211, distance: 37.9
click at [607, 278] on td "Mountain View- Double" at bounding box center [613, 300] width 133 height 44
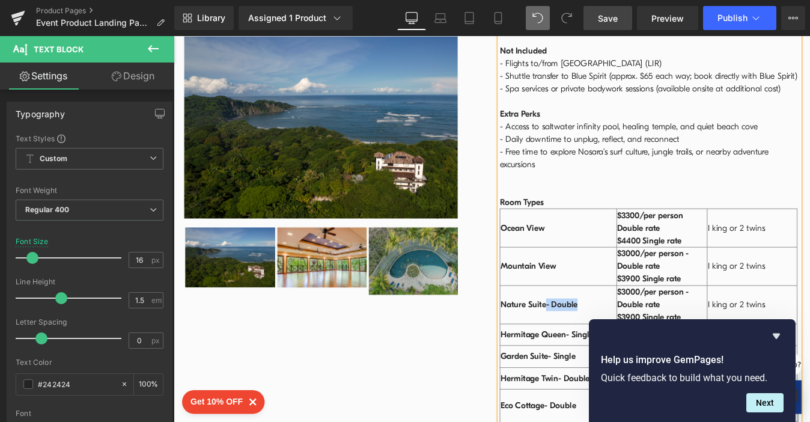
drag, startPoint x: 638, startPoint y: 253, endPoint x: 593, endPoint y: 250, distance: 45.2
click at [593, 322] on td "Nature Suite- Double" at bounding box center [613, 344] width 133 height 44
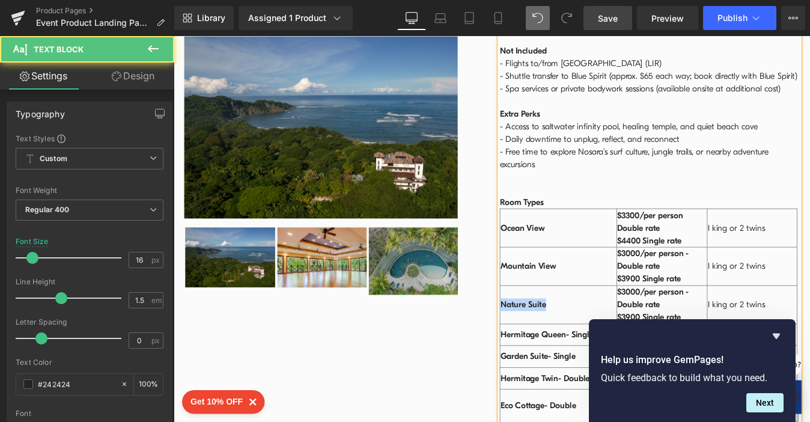
drag, startPoint x: 609, startPoint y: 253, endPoint x: 543, endPoint y: 245, distance: 66.6
click at [547, 322] on td "Nature Suite" at bounding box center [613, 344] width 133 height 44
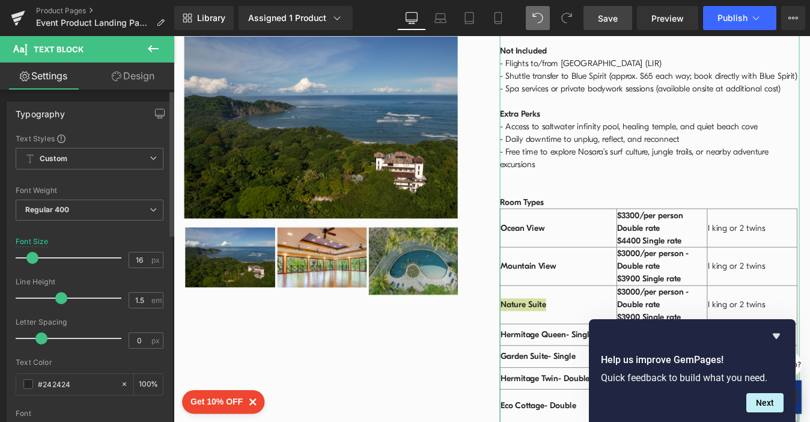
click at [31, 257] on span at bounding box center [32, 258] width 12 height 12
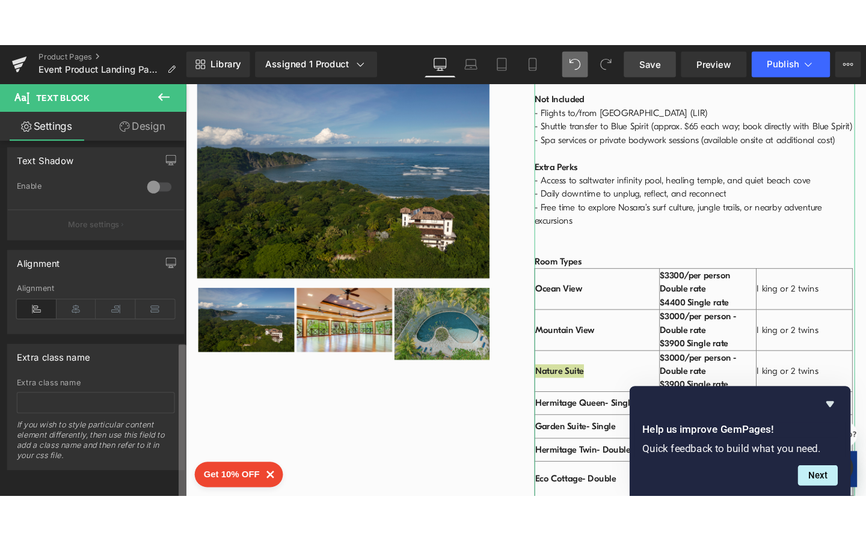
scroll to position [428, 0]
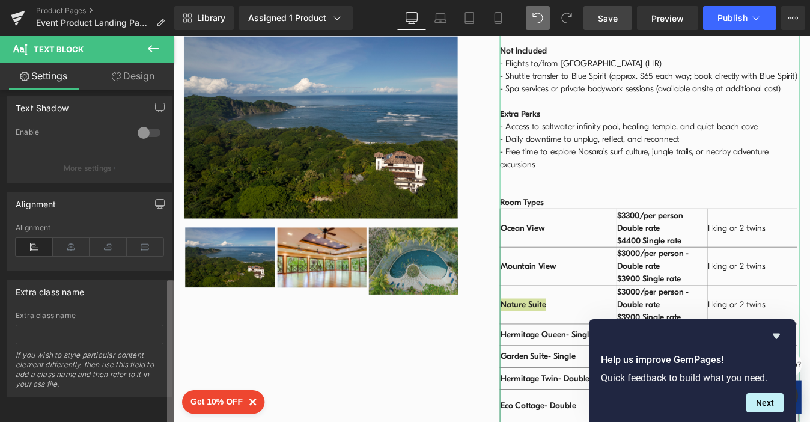
click at [169, 384] on b at bounding box center [170, 352] width 7 height 145
click at [68, 239] on icon at bounding box center [71, 247] width 37 height 18
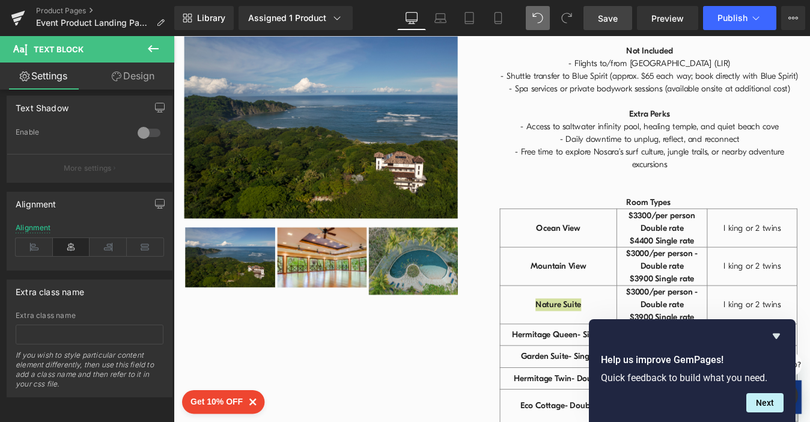
click at [599, 20] on span "Save" at bounding box center [608, 18] width 20 height 13
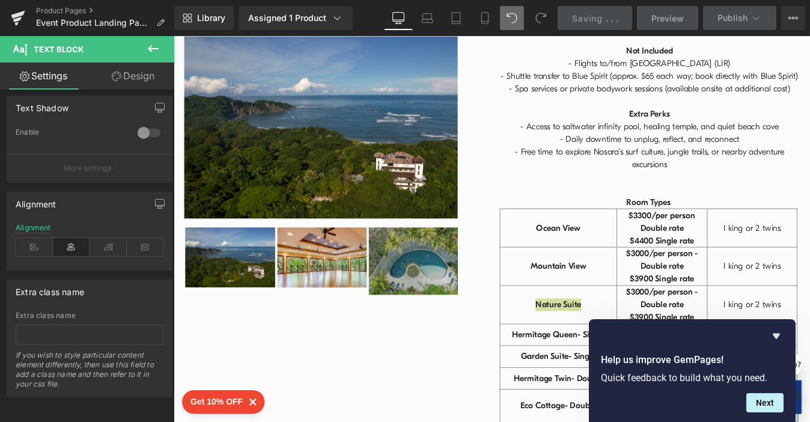
click at [663, 20] on span "Preview" at bounding box center [668, 18] width 32 height 13
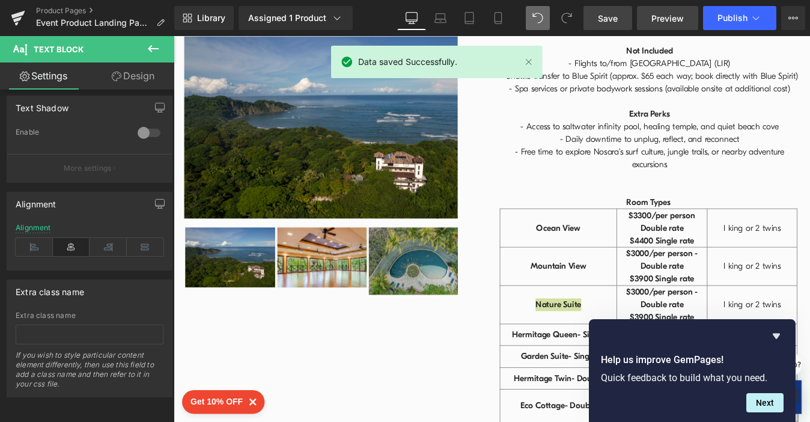
click at [664, 19] on span "Preview" at bounding box center [668, 18] width 32 height 13
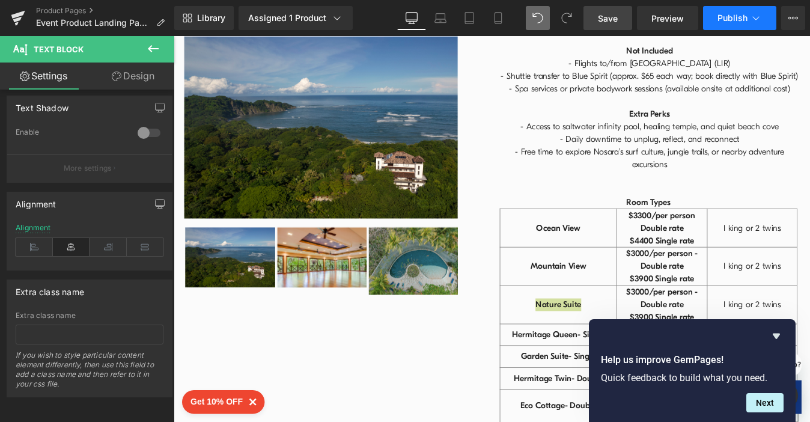
click at [734, 24] on button "Publish" at bounding box center [739, 18] width 73 height 24
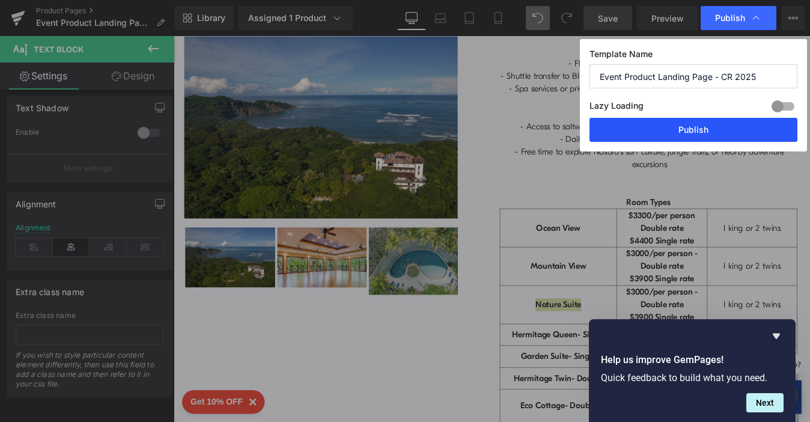
click at [696, 127] on button "Publish" at bounding box center [694, 130] width 208 height 24
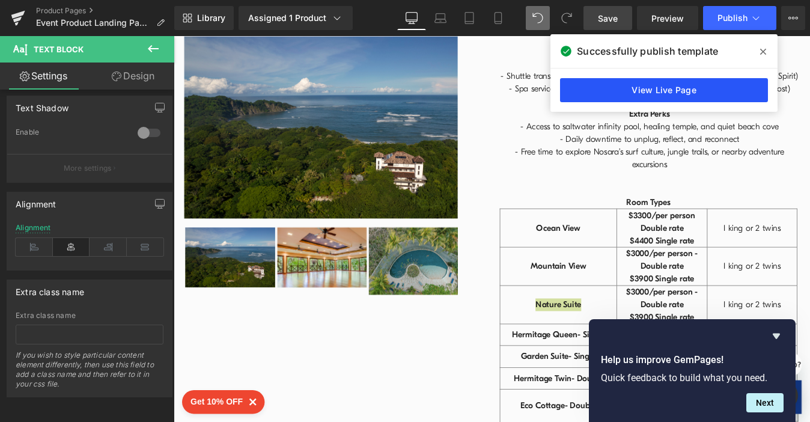
click at [663, 90] on link "View Live Page" at bounding box center [664, 90] width 208 height 24
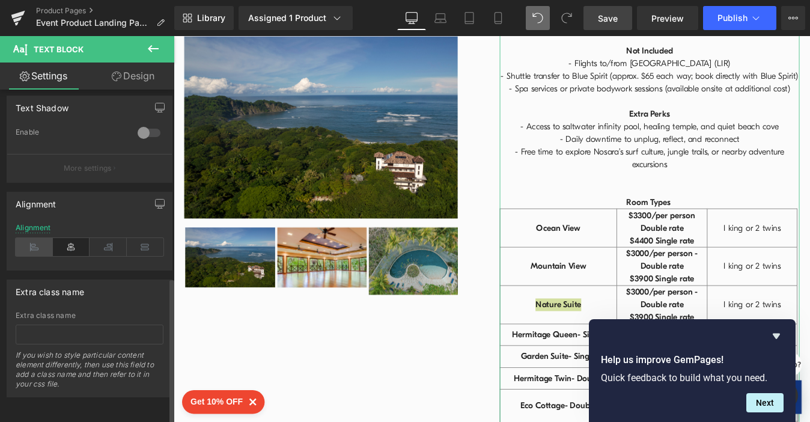
click at [38, 244] on icon at bounding box center [34, 247] width 37 height 18
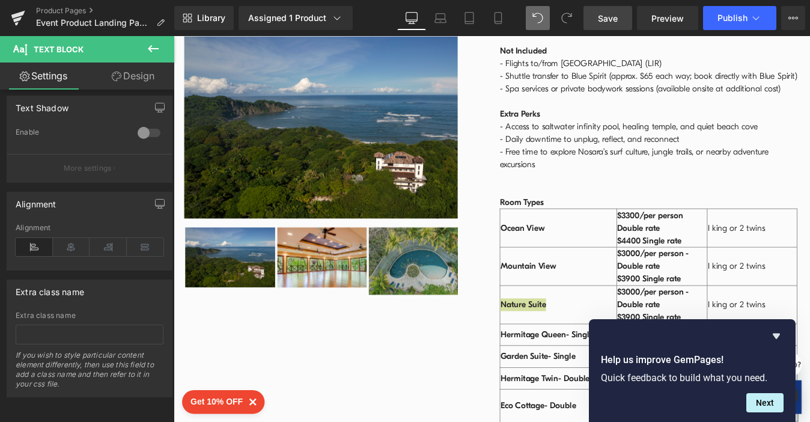
click at [617, 22] on span "Save" at bounding box center [608, 18] width 20 height 13
click at [724, 20] on span "Publish" at bounding box center [733, 18] width 30 height 10
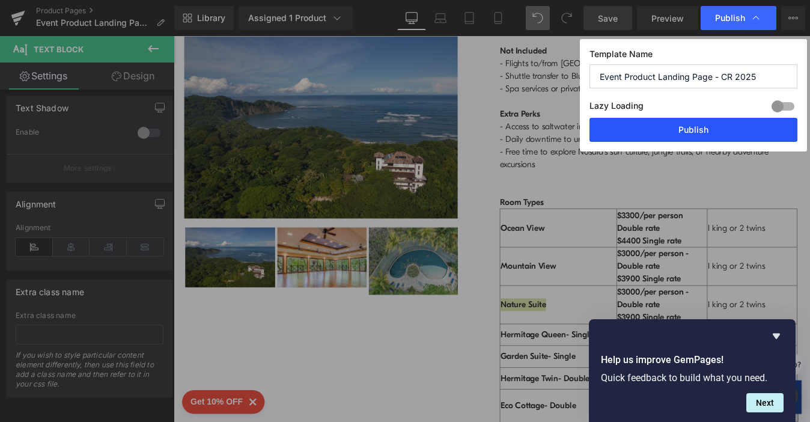
click at [681, 124] on button "Publish" at bounding box center [694, 130] width 208 height 24
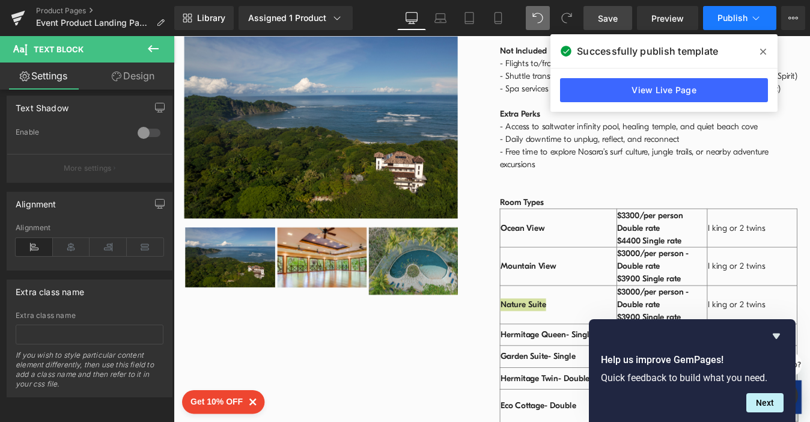
click at [735, 20] on span "Publish" at bounding box center [733, 18] width 30 height 10
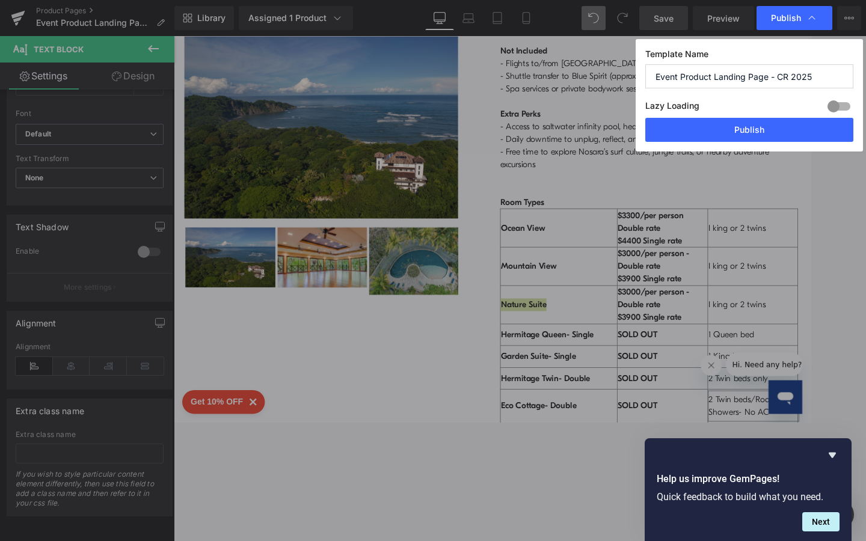
scroll to position [309, 0]
